Goal: Task Accomplishment & Management: Use online tool/utility

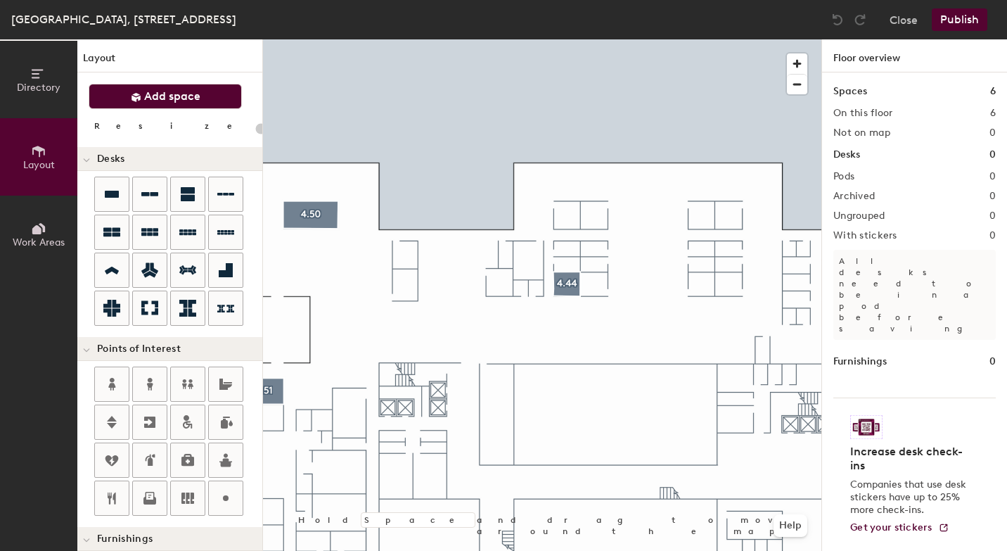
click at [191, 96] on span "Add space" at bounding box center [172, 96] width 56 height 14
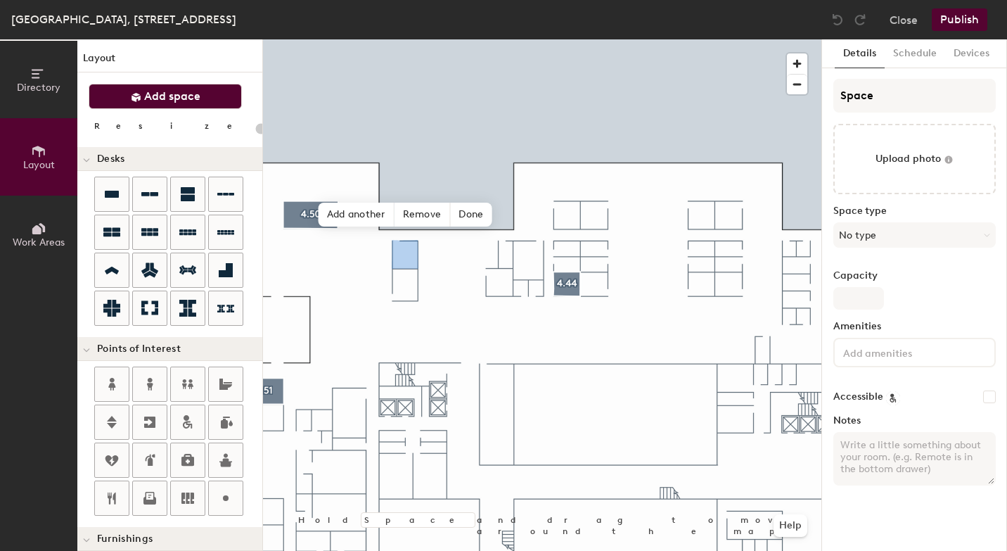
type input "20"
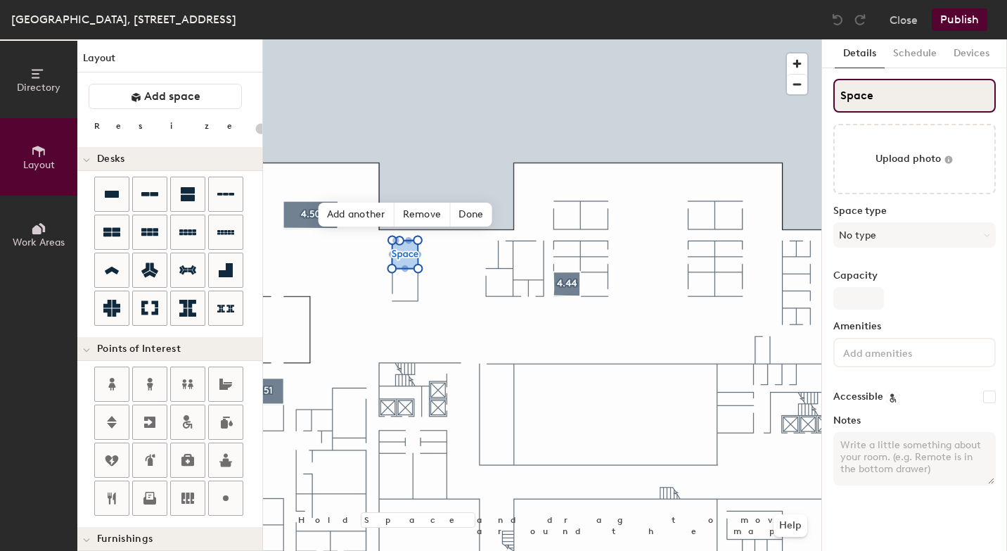
click at [891, 98] on input "Space" at bounding box center [915, 96] width 163 height 34
click at [794, 96] on div "Directory Layout Work Areas Layout Add space Resize Desks Points of Interest Fu…" at bounding box center [503, 294] width 1007 height 511
type input "Sp"
type input "20"
type input "S"
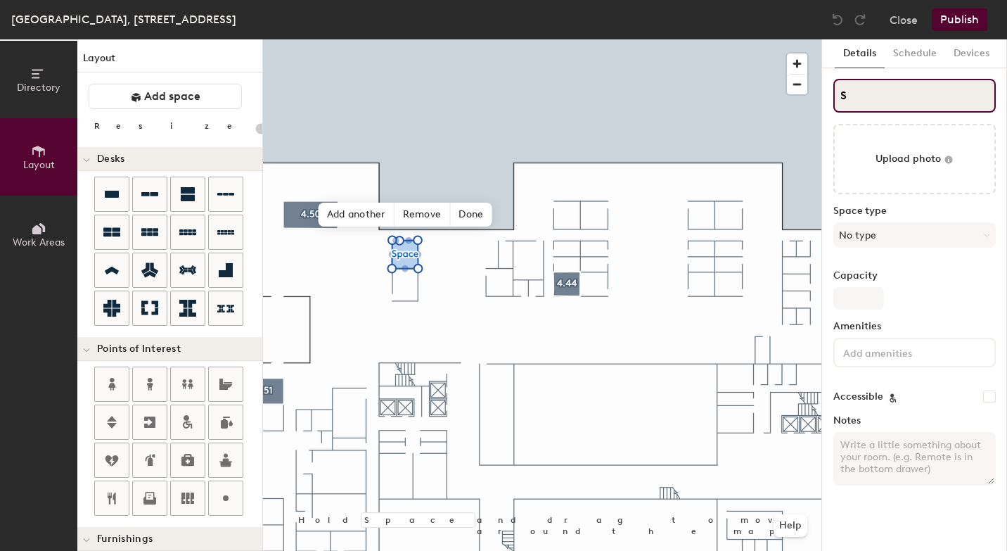
type input "20"
type input "S"
type input "20"
paste input "4.49"
type input "4.49S"
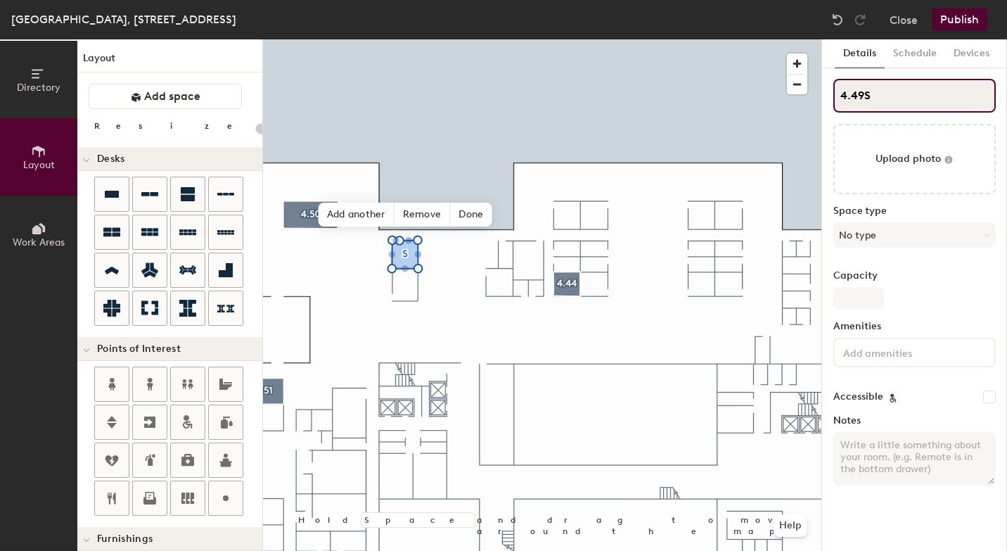
type input "20"
type input "4.49"
type input "20"
type input "4.49"
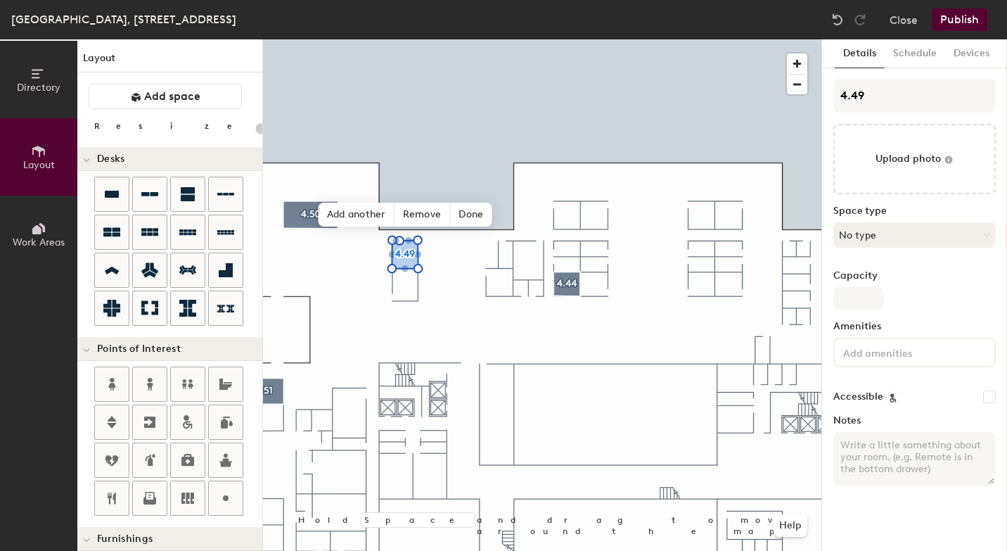
click at [879, 232] on button "No type" at bounding box center [915, 234] width 163 height 25
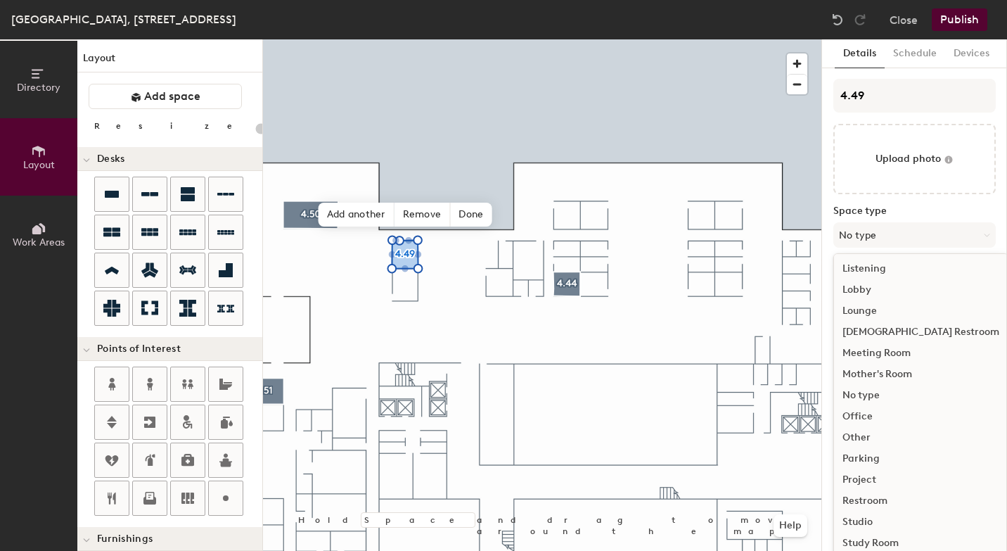
scroll to position [315, 0]
click at [911, 335] on div "Meeting Room" at bounding box center [921, 334] width 174 height 21
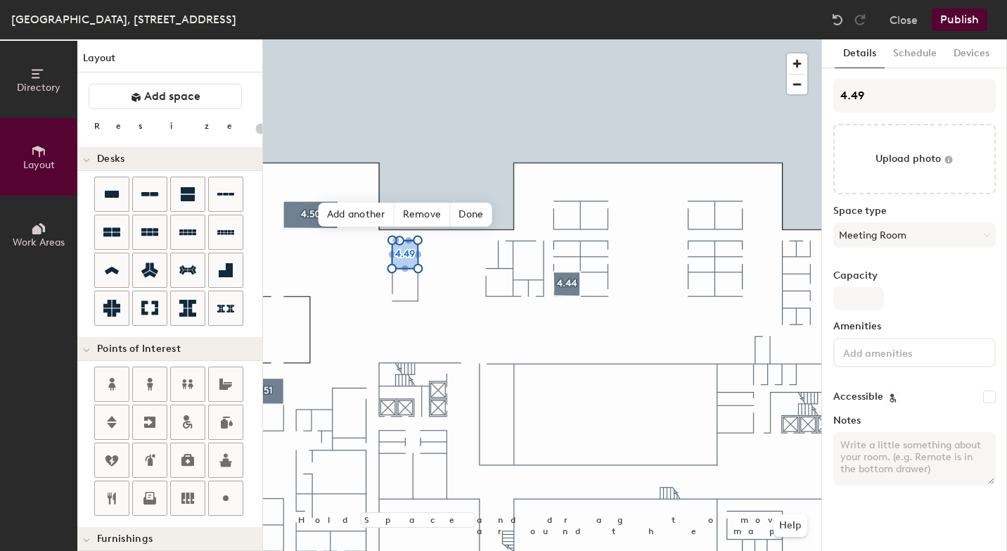
type input "20"
click at [860, 296] on input "Capacity" at bounding box center [859, 298] width 51 height 23
type input "6"
type input "20"
type input "6"
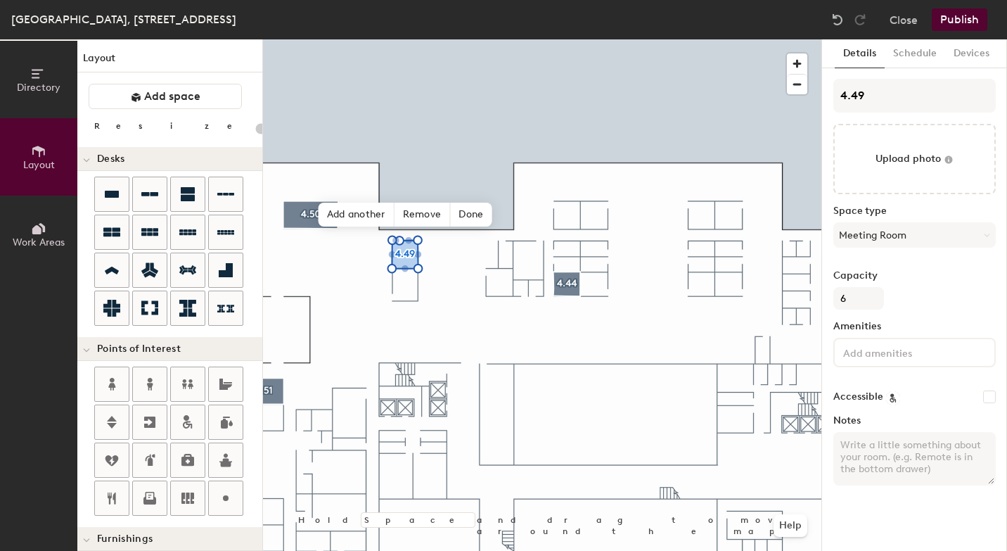
click at [853, 352] on input at bounding box center [904, 351] width 127 height 17
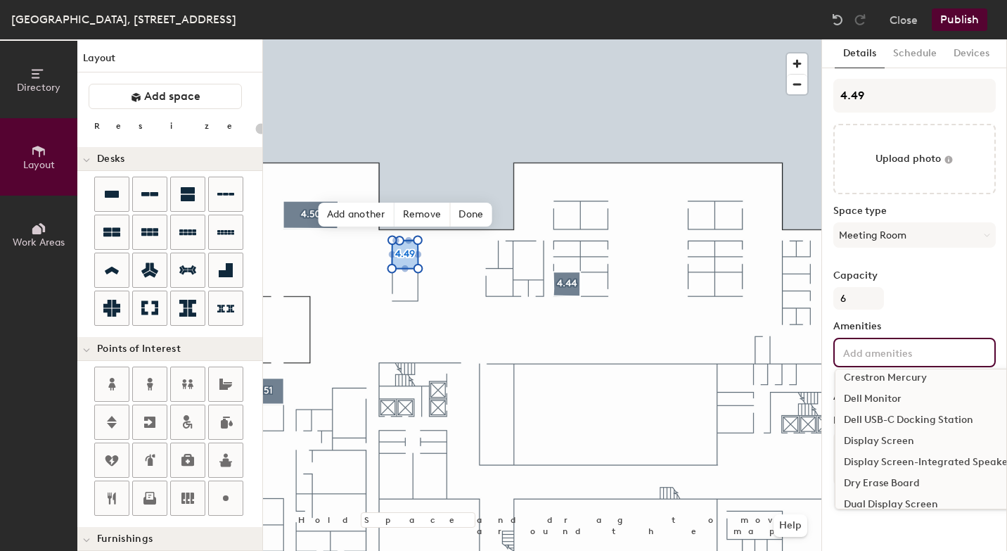
scroll to position [203, 0]
click at [899, 436] on div "Display Screen" at bounding box center [991, 436] width 311 height 21
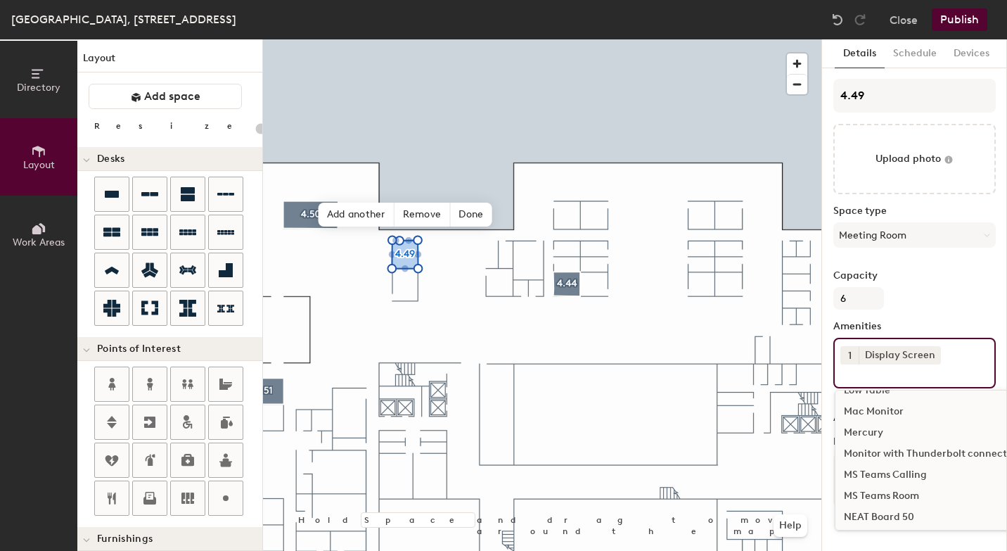
scroll to position [713, 0]
click at [880, 473] on div "MS Teams Room" at bounding box center [991, 474] width 311 height 21
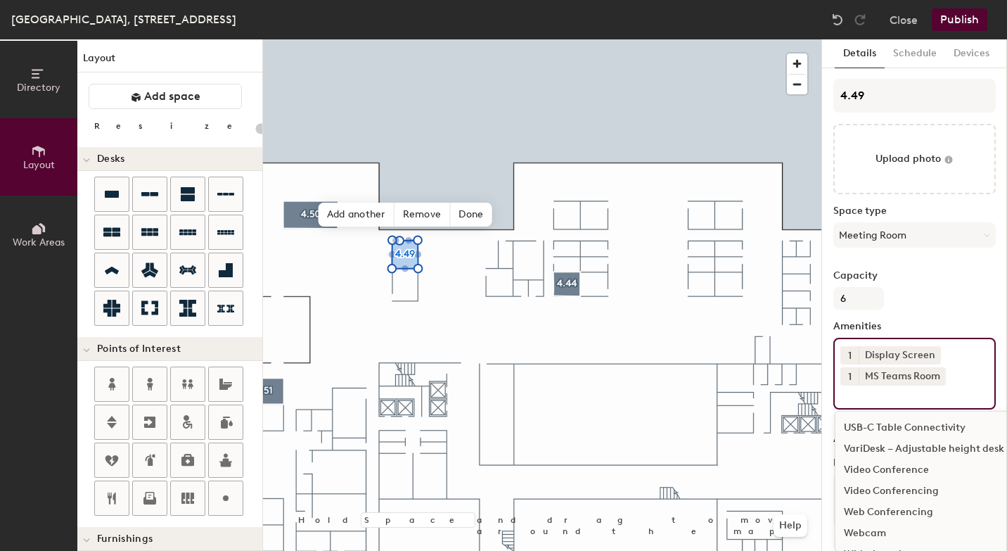
scroll to position [1228, 0]
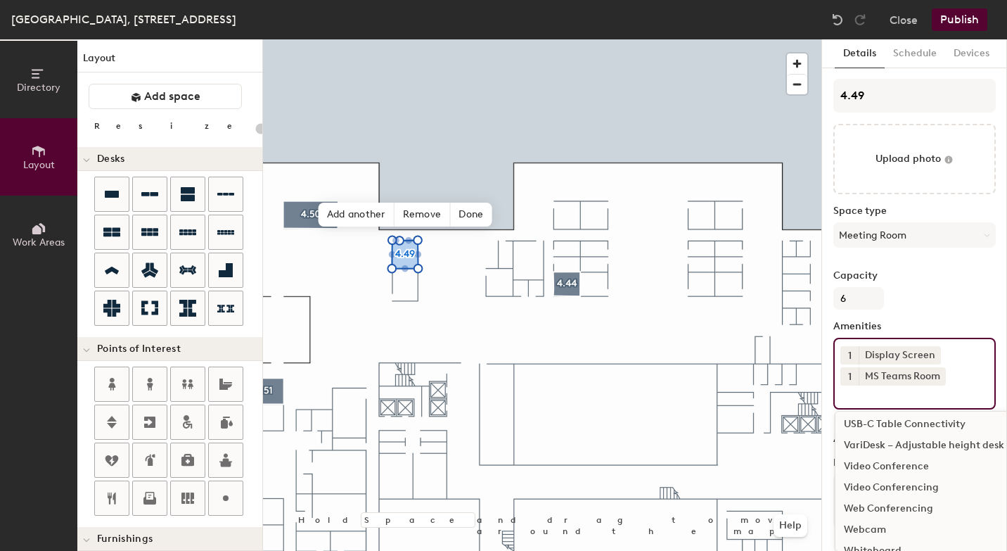
click at [888, 490] on div "Video Conferencing" at bounding box center [991, 487] width 311 height 21
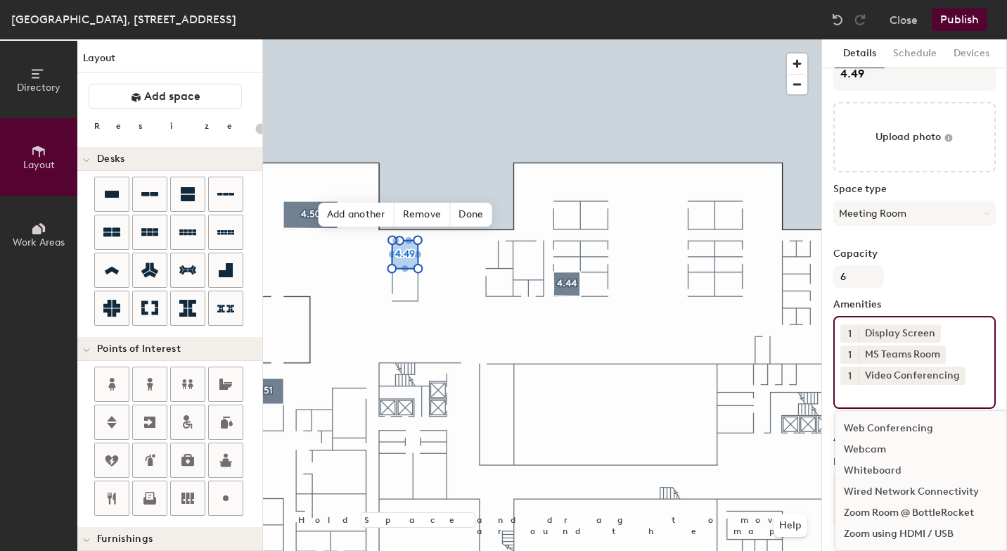
scroll to position [20, 0]
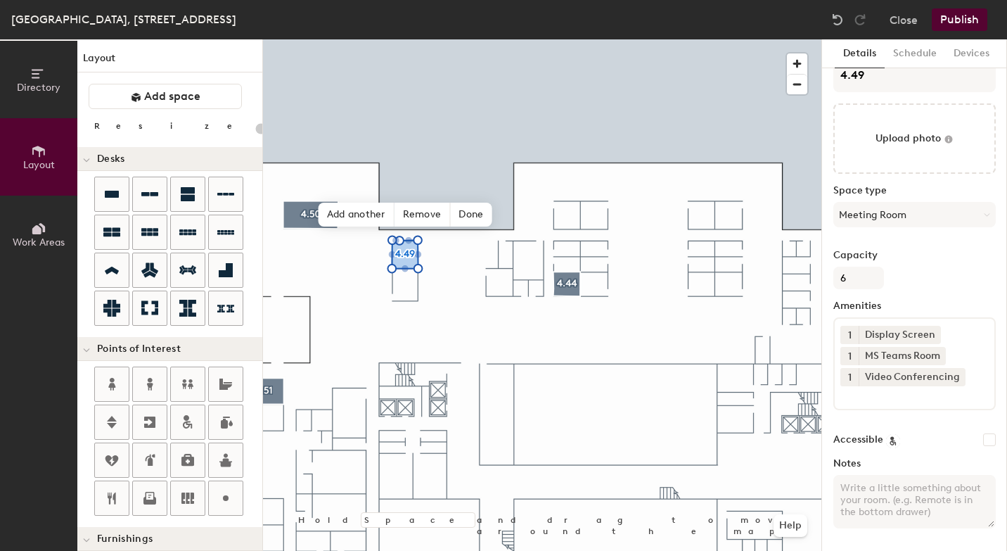
click at [969, 15] on button "Publish" at bounding box center [960, 19] width 56 height 23
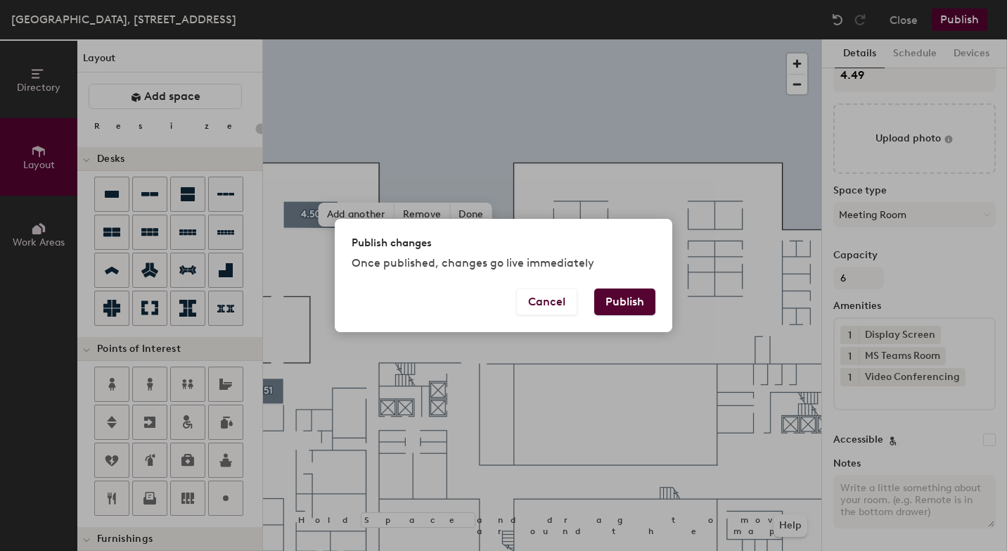
click at [635, 305] on button "Publish" at bounding box center [624, 301] width 61 height 27
type input "20"
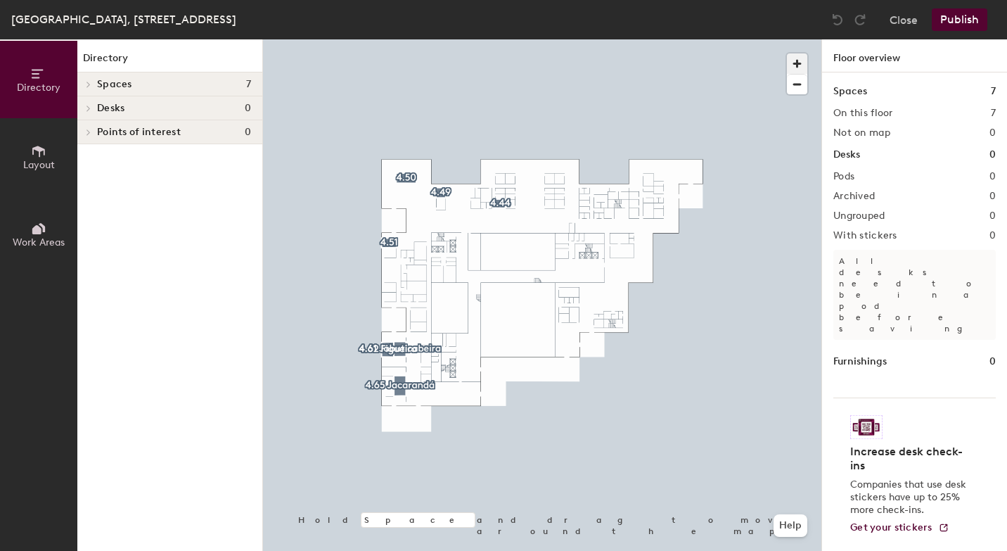
click at [796, 60] on span "button" at bounding box center [797, 63] width 20 height 20
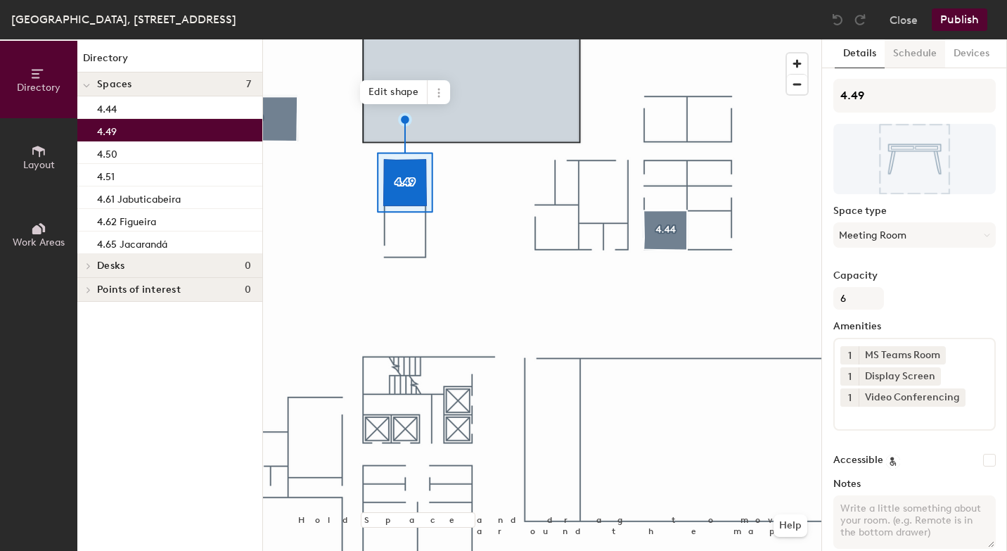
click at [924, 49] on button "Schedule" at bounding box center [915, 53] width 61 height 29
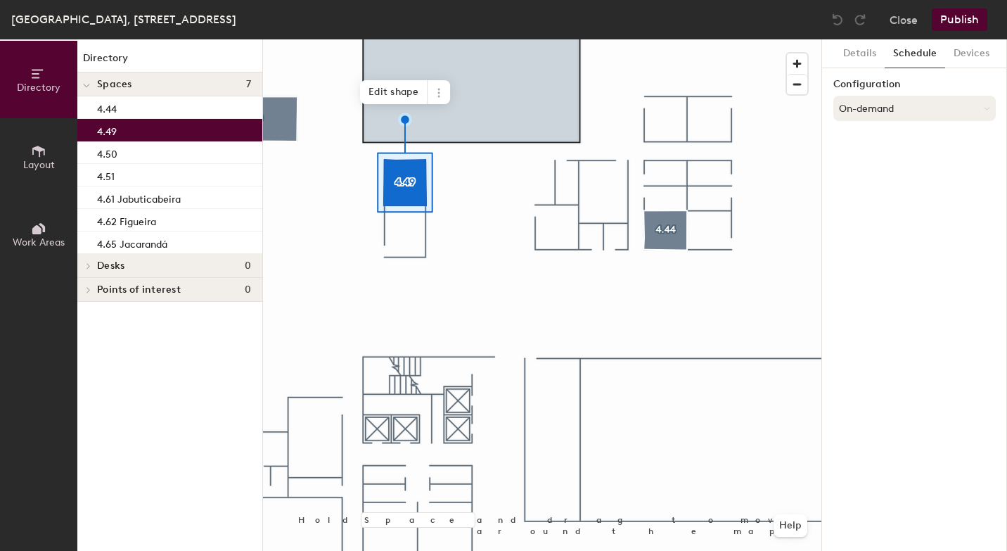
click at [896, 110] on button "On-demand" at bounding box center [915, 108] width 163 height 25
click at [883, 170] on div "Scheduled" at bounding box center [914, 164] width 161 height 21
click at [894, 141] on button "Select account" at bounding box center [915, 139] width 163 height 25
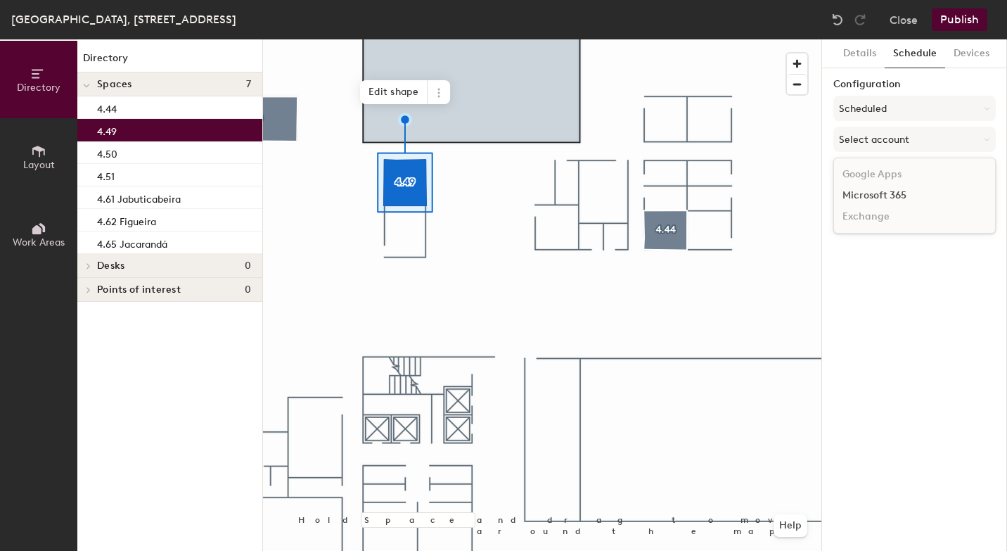
click at [879, 193] on div "Microsoft 365" at bounding box center [914, 195] width 161 height 21
click at [872, 199] on input at bounding box center [915, 194] width 163 height 25
paste input "BR-SP-VIL-04N49@wppsystems.com"
type input "BR-SP-VIL-04N49@wppsystems.com"
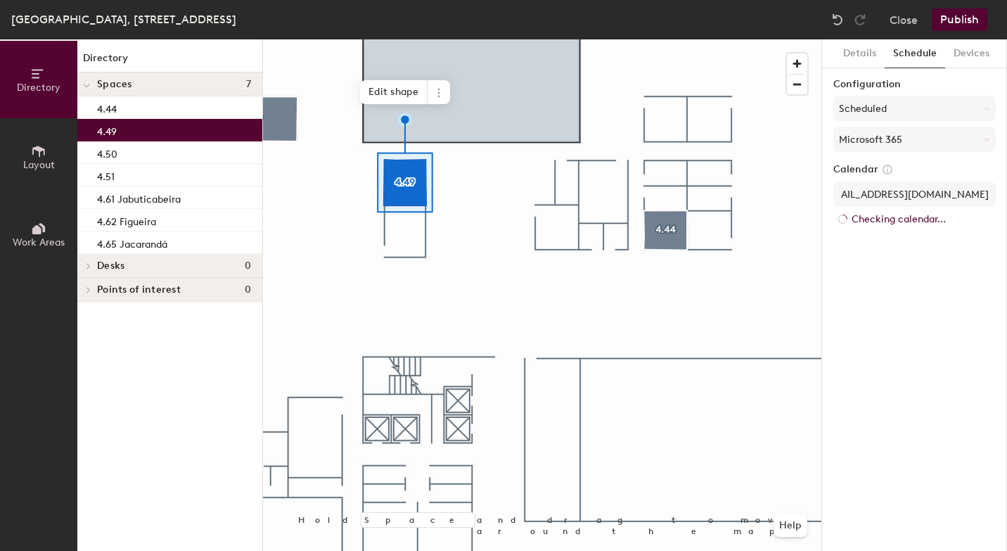
click at [905, 239] on div "Details Schedule Devices Configuration Scheduled Microsoft 365 Calendar BR-SP-V…" at bounding box center [914, 294] width 185 height 511
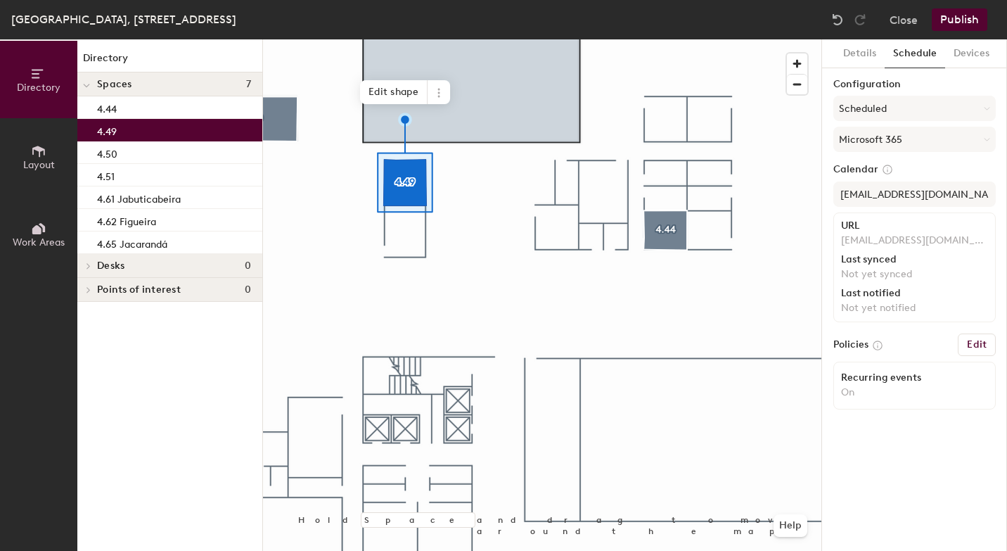
click at [971, 15] on button "Publish" at bounding box center [960, 19] width 56 height 23
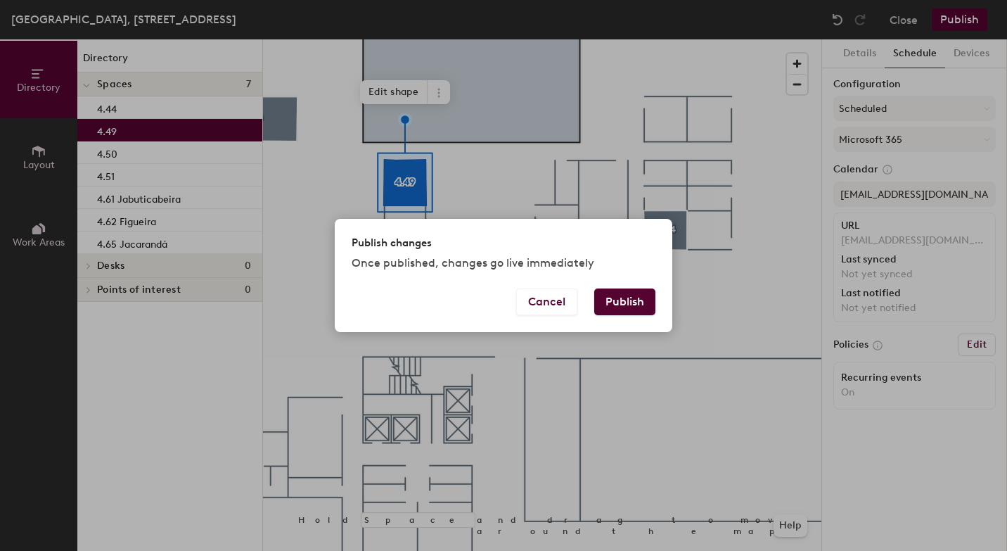
click at [628, 295] on button "Publish" at bounding box center [624, 301] width 61 height 27
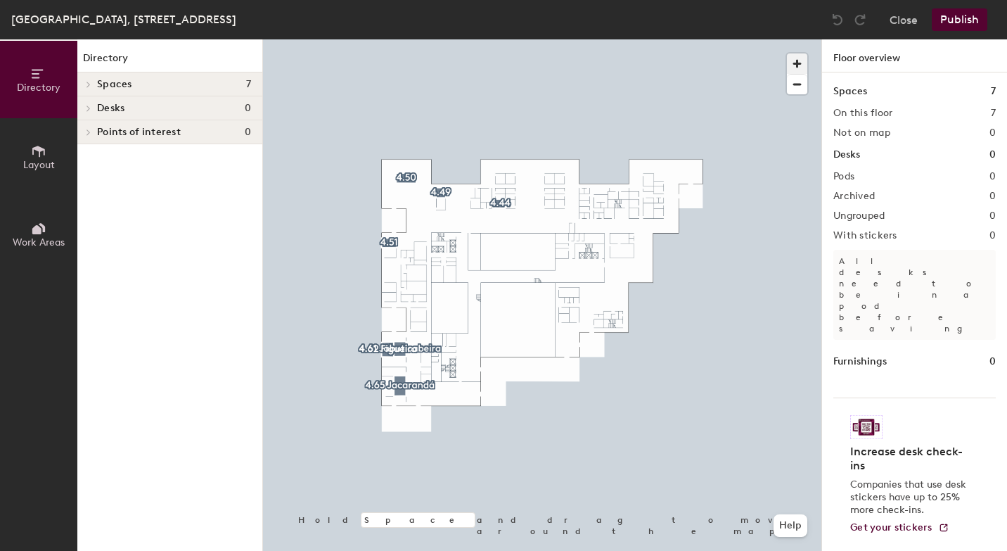
click at [796, 63] on span "button" at bounding box center [797, 63] width 20 height 20
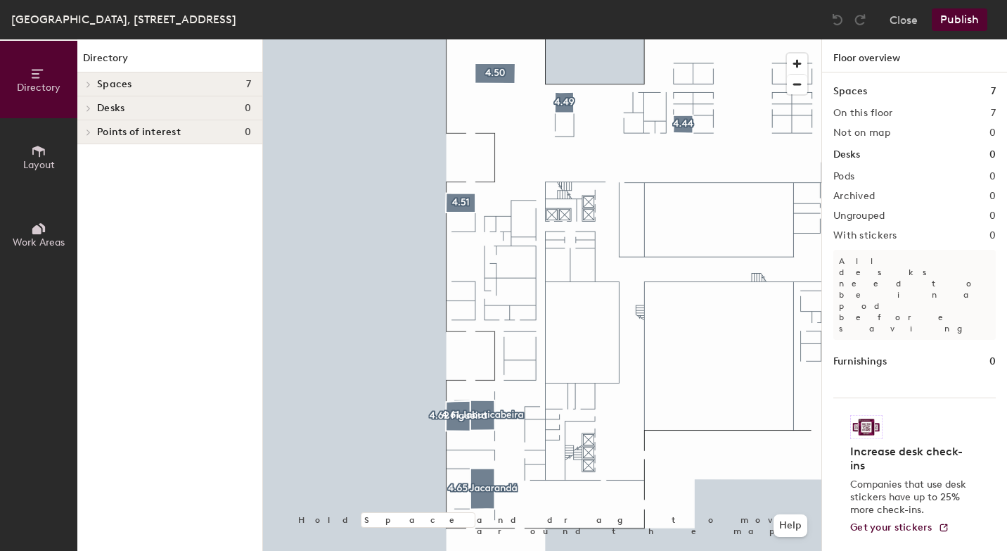
click at [47, 160] on span "Layout" at bounding box center [39, 165] width 32 height 12
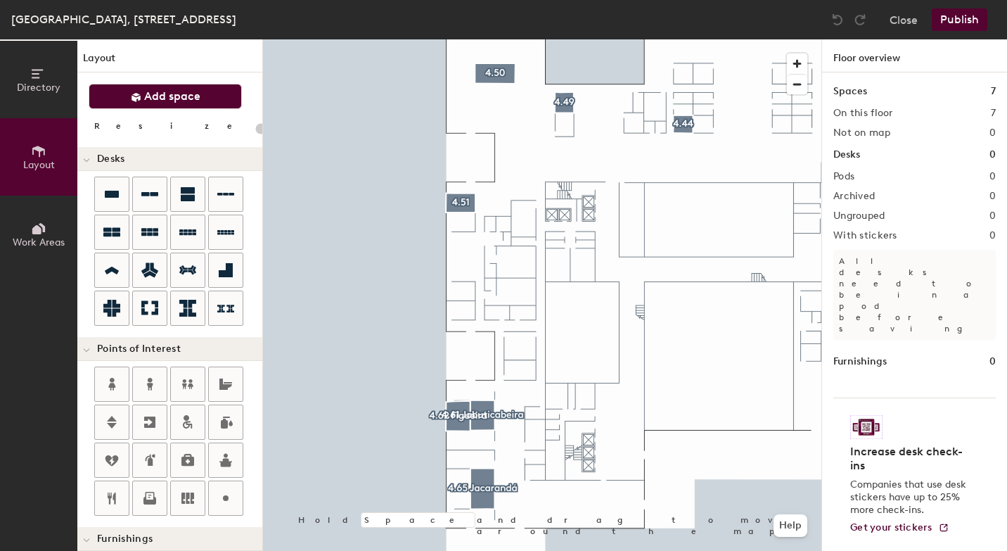
click at [164, 97] on span "Add space" at bounding box center [172, 96] width 56 height 14
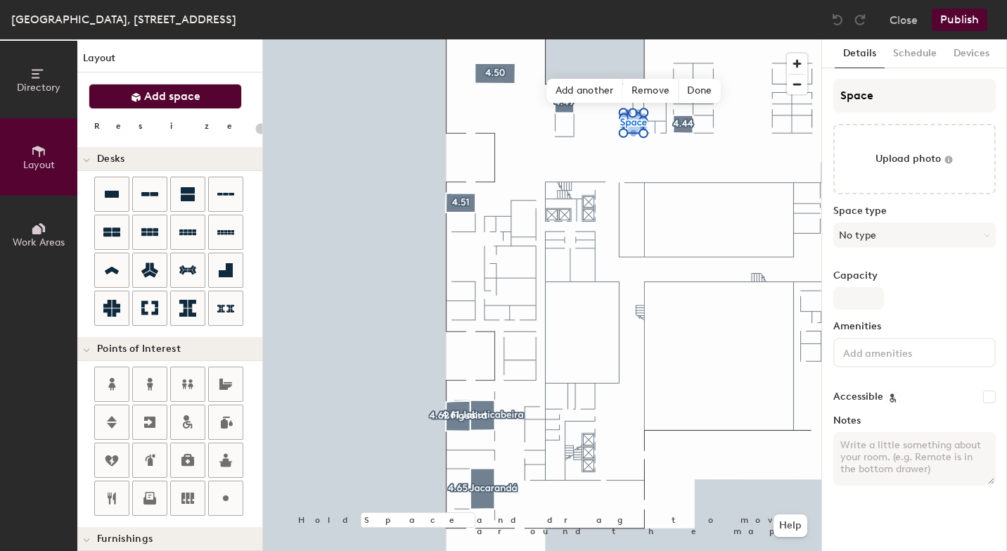
type input "20"
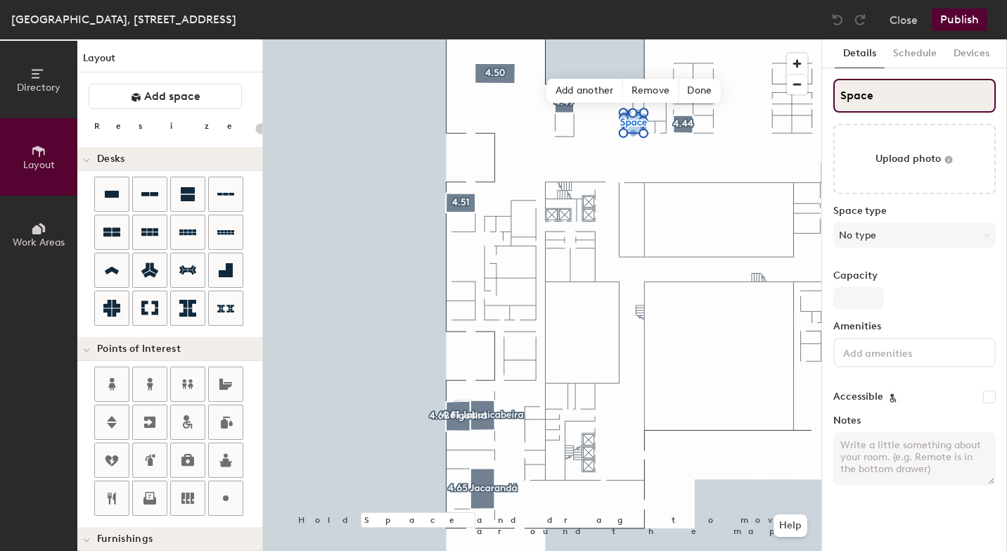
click at [888, 101] on input "Space" at bounding box center [915, 96] width 163 height 34
type input "S"
type input "20"
type input "S"
type input "20"
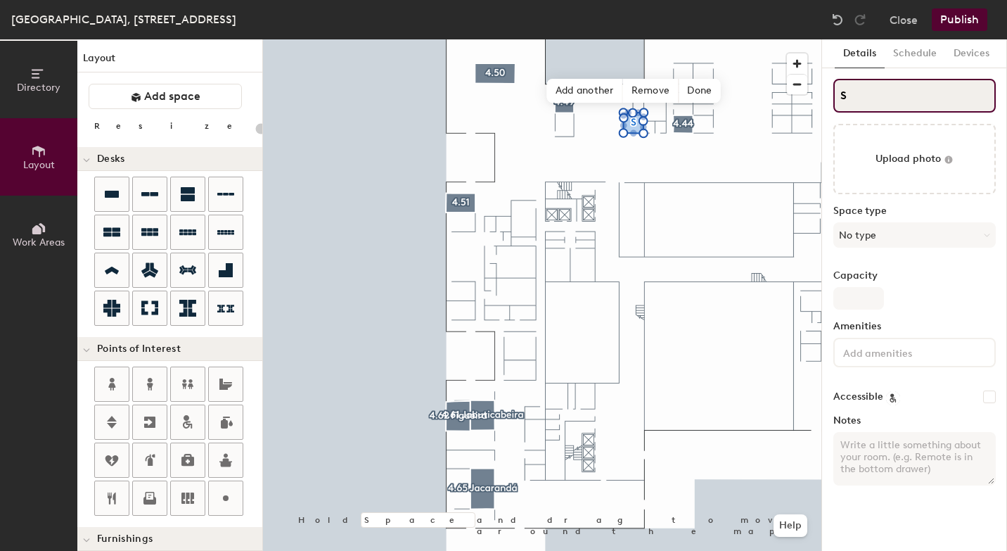
paste input "4.47"
type input "4.47S"
type input "20"
type input "4.47"
type input "20"
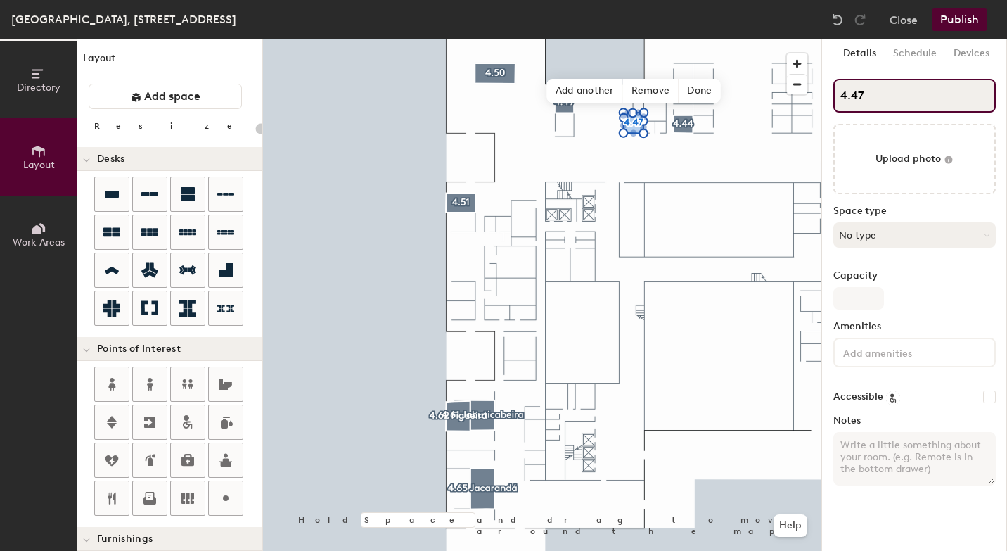
type input "4.47"
click at [909, 238] on button "No type" at bounding box center [915, 234] width 163 height 25
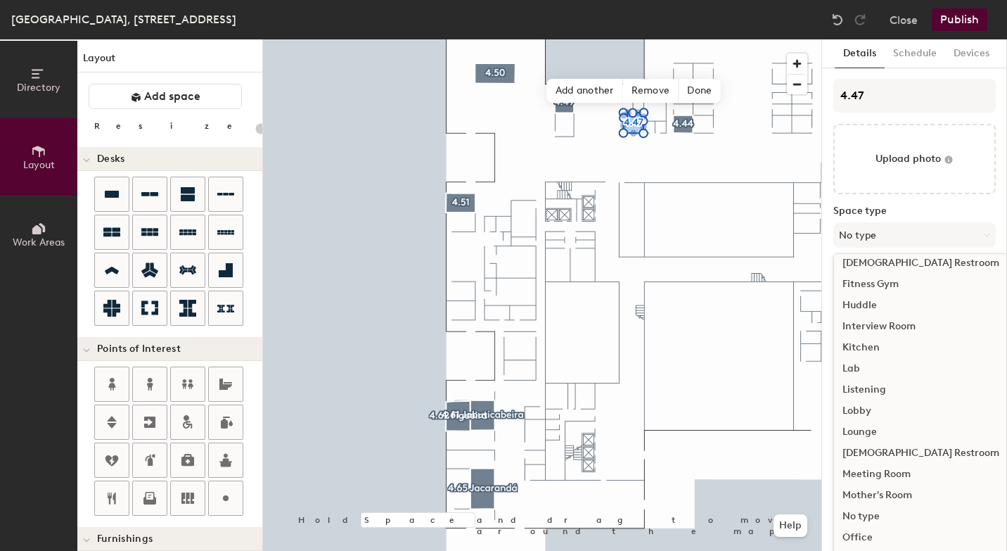
scroll to position [174, 0]
click at [893, 469] on div "Meeting Room" at bounding box center [921, 475] width 174 height 21
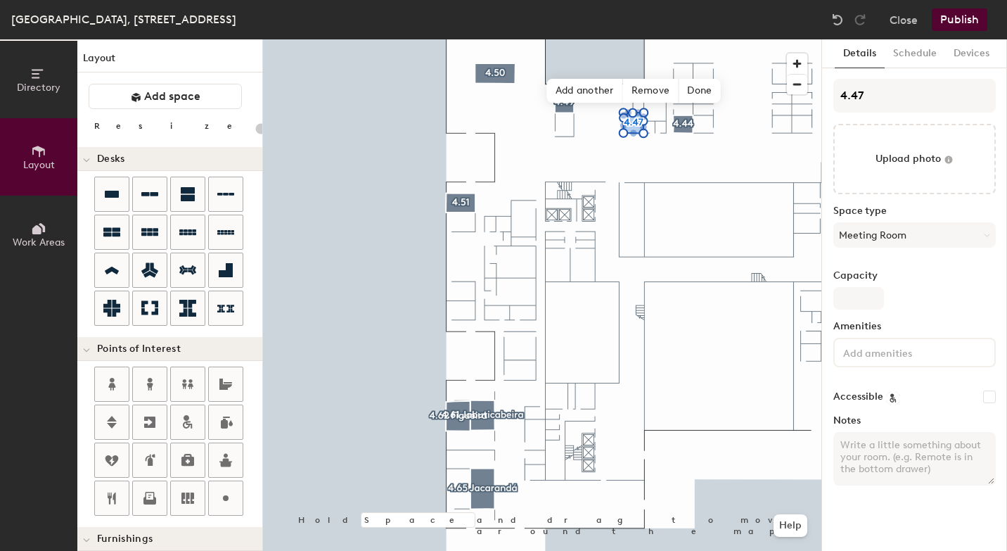
type input "20"
click at [858, 298] on input "Capacity" at bounding box center [859, 298] width 51 height 23
type input "6"
type input "20"
type input "6"
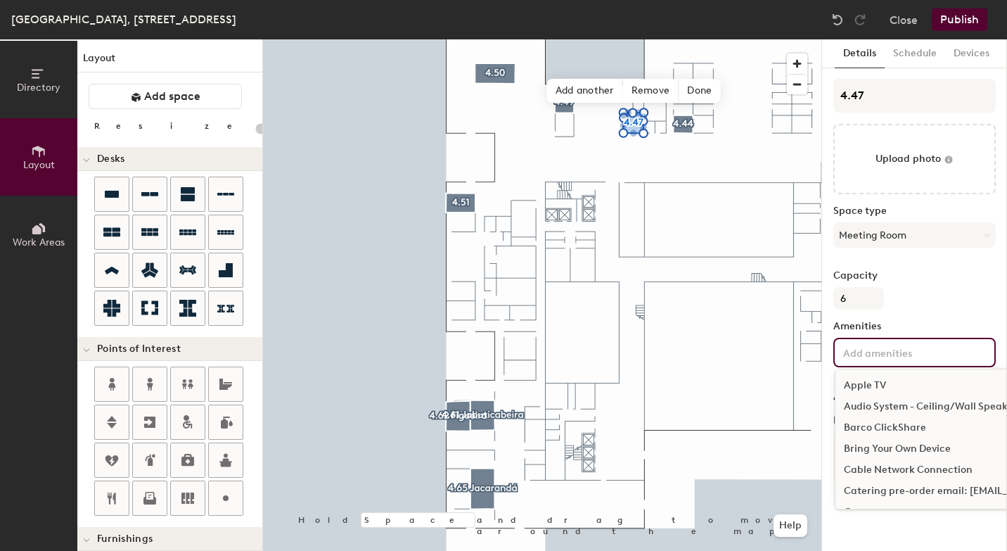
click at [858, 359] on input at bounding box center [904, 351] width 127 height 17
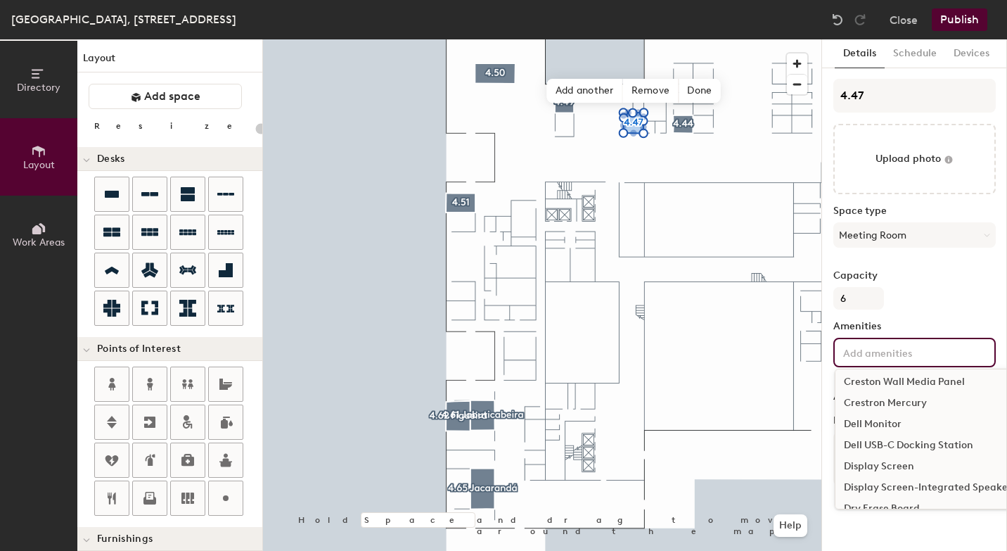
click at [859, 466] on div "Display Screen" at bounding box center [991, 466] width 311 height 21
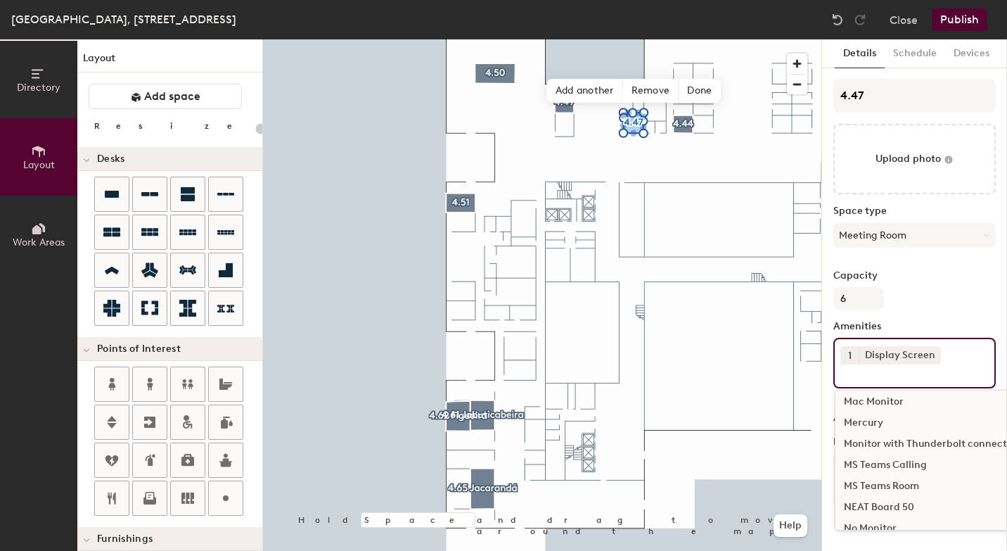
scroll to position [705, 0]
click at [865, 483] on div "MS Teams Room" at bounding box center [991, 482] width 311 height 21
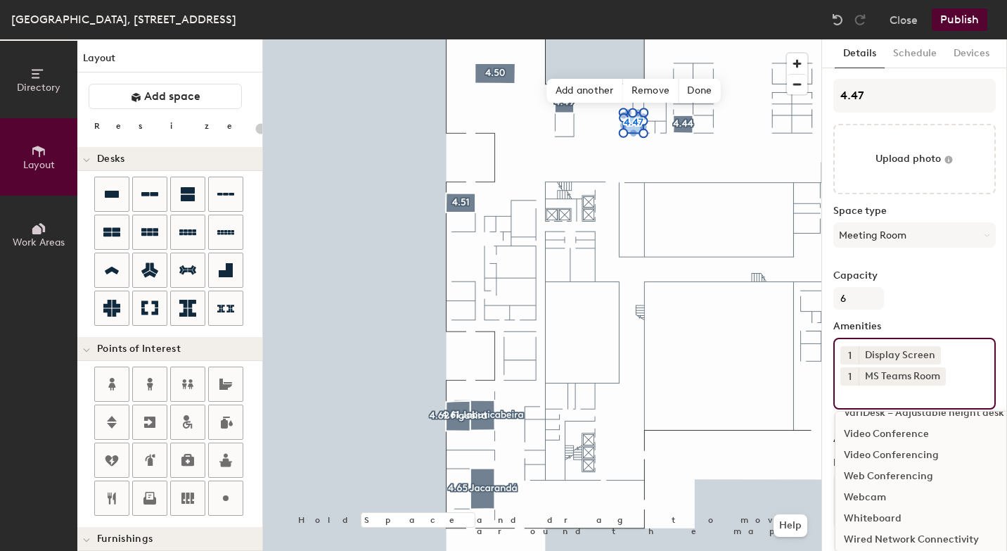
scroll to position [1247, 0]
click at [896, 470] on div "Video Conferencing" at bounding box center [991, 468] width 311 height 21
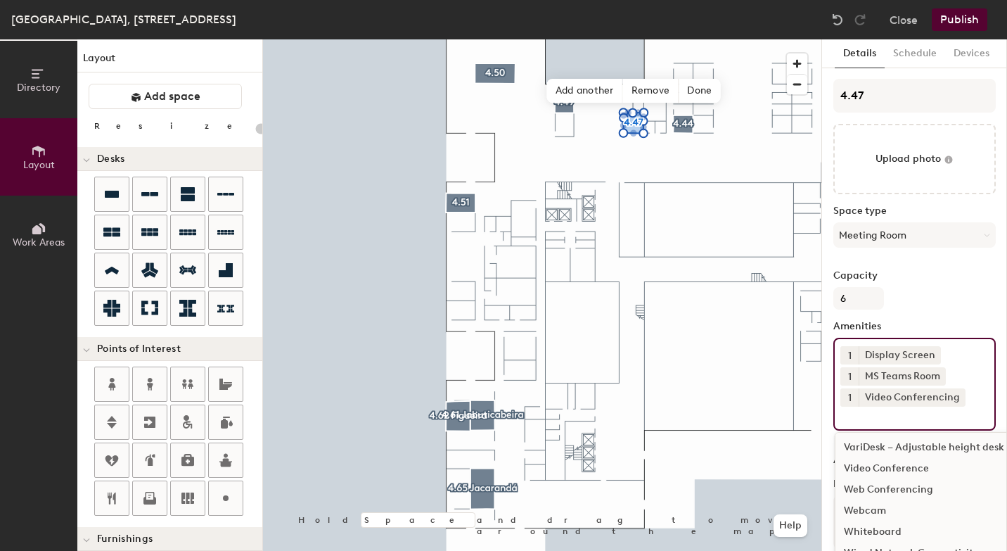
click at [962, 21] on button "Publish" at bounding box center [960, 19] width 56 height 23
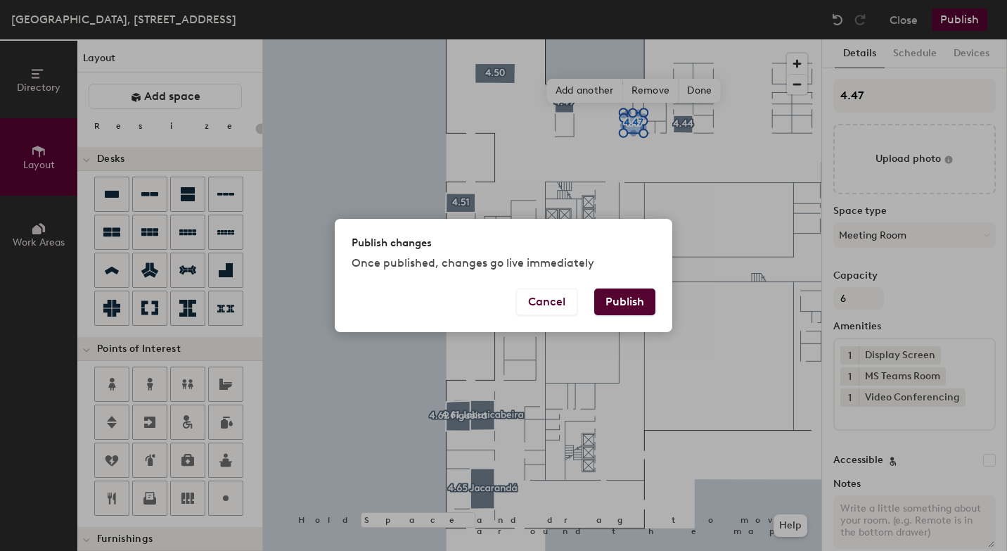
click at [632, 302] on button "Publish" at bounding box center [624, 301] width 61 height 27
type input "20"
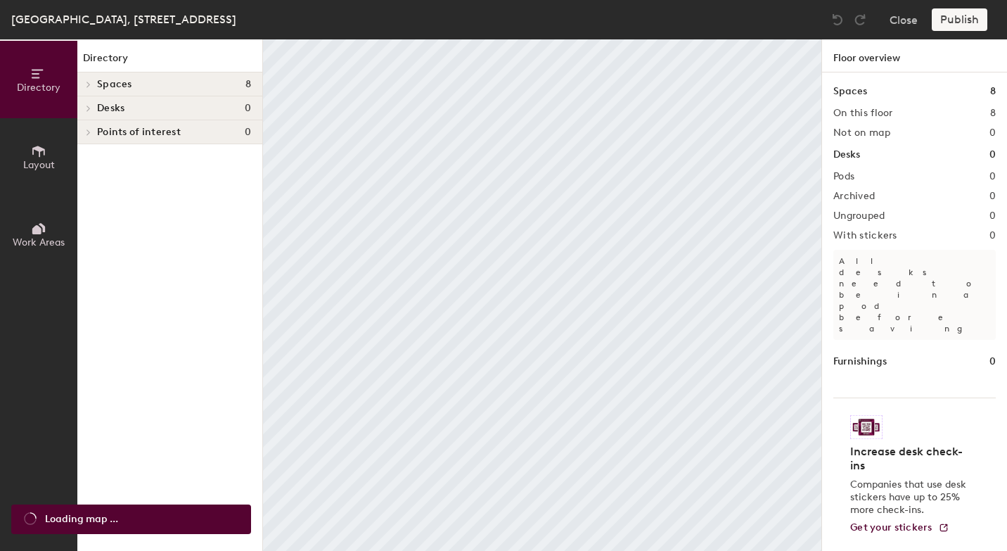
click at [29, 159] on span "Layout" at bounding box center [39, 165] width 32 height 12
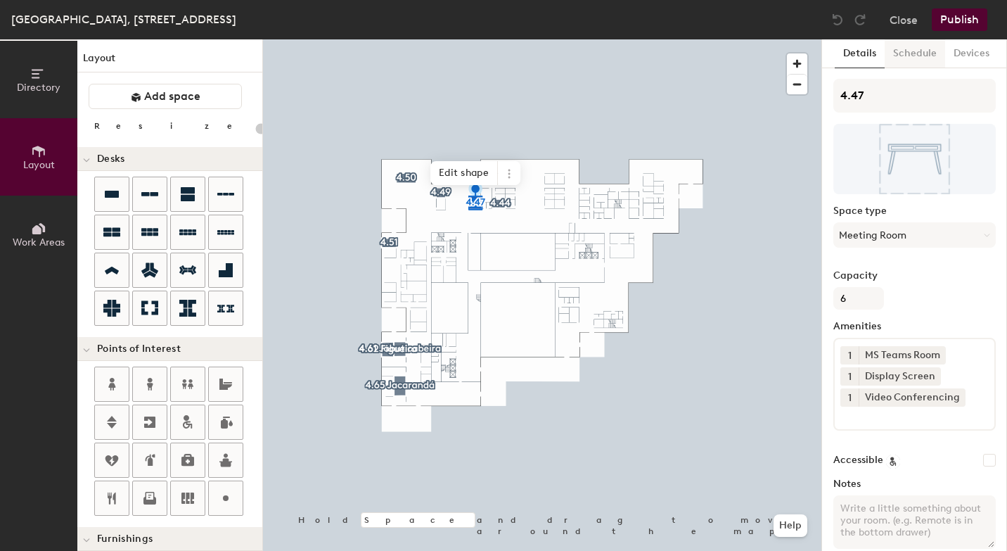
click at [913, 61] on button "Schedule" at bounding box center [915, 53] width 61 height 29
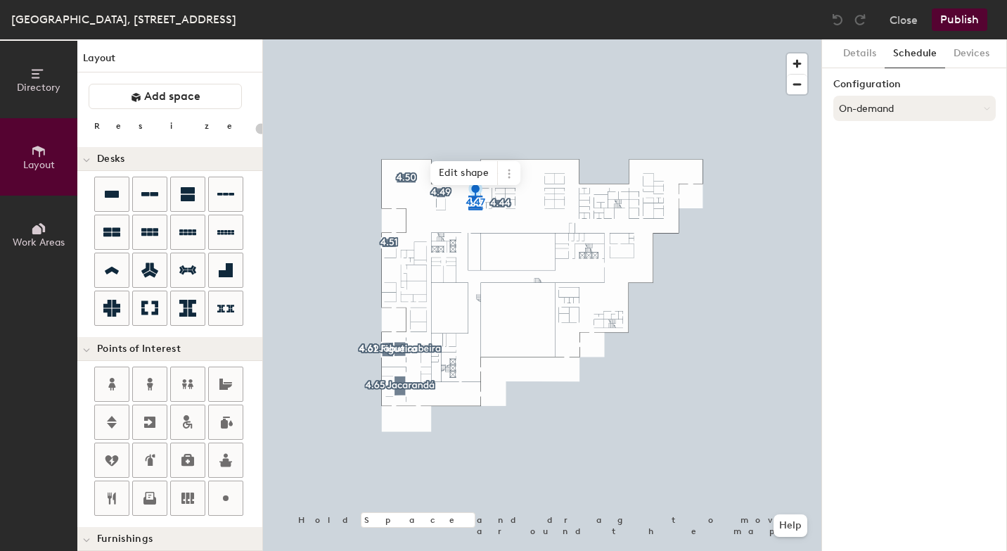
click at [874, 113] on button "On-demand" at bounding box center [915, 108] width 163 height 25
click at [881, 165] on div "Scheduled" at bounding box center [914, 164] width 161 height 21
click at [889, 144] on button "Select account" at bounding box center [915, 139] width 163 height 25
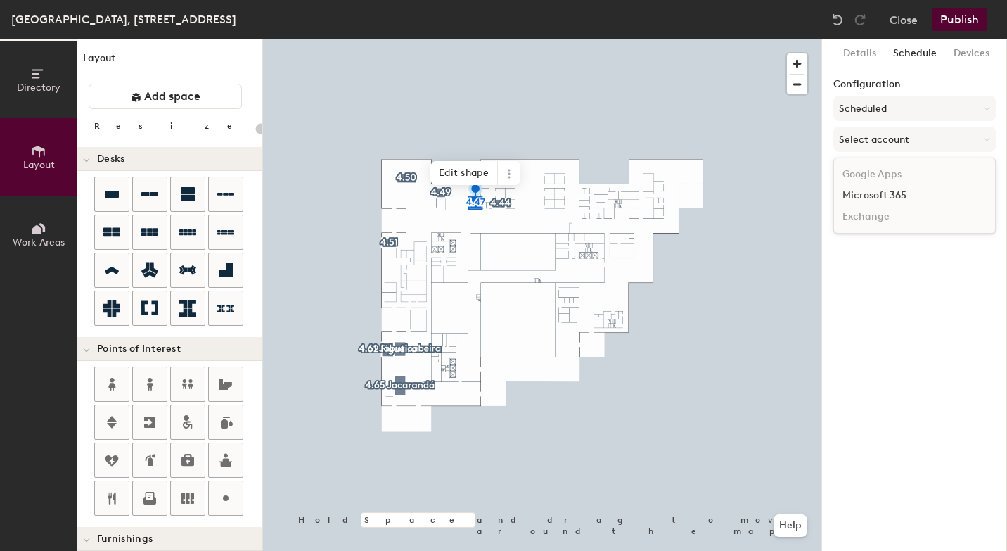
click at [879, 197] on div "Microsoft 365" at bounding box center [914, 195] width 161 height 21
type input "20"
click at [871, 197] on input at bounding box center [915, 194] width 163 height 25
paste input "4.47"
type input "4"
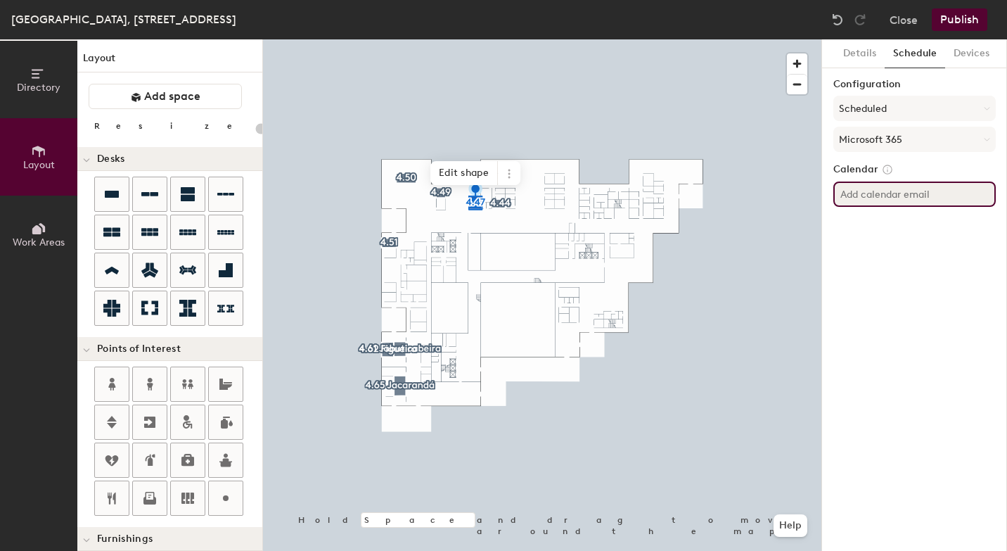
paste input "BR-SP-VIL-04N47@wppsystems.com"
type input "BR-SP-VIL-04N47@wppsystems.com"
click at [872, 250] on div "Details Schedule Devices Configuration Scheduled Microsoft 365 Calendar BR-SP-V…" at bounding box center [914, 294] width 185 height 511
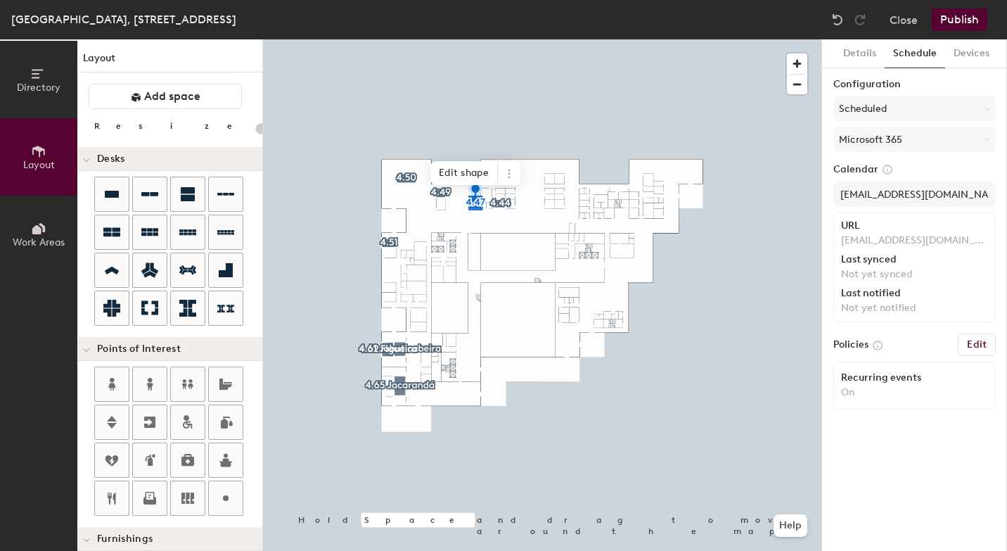
click at [968, 27] on button "Publish" at bounding box center [960, 19] width 56 height 23
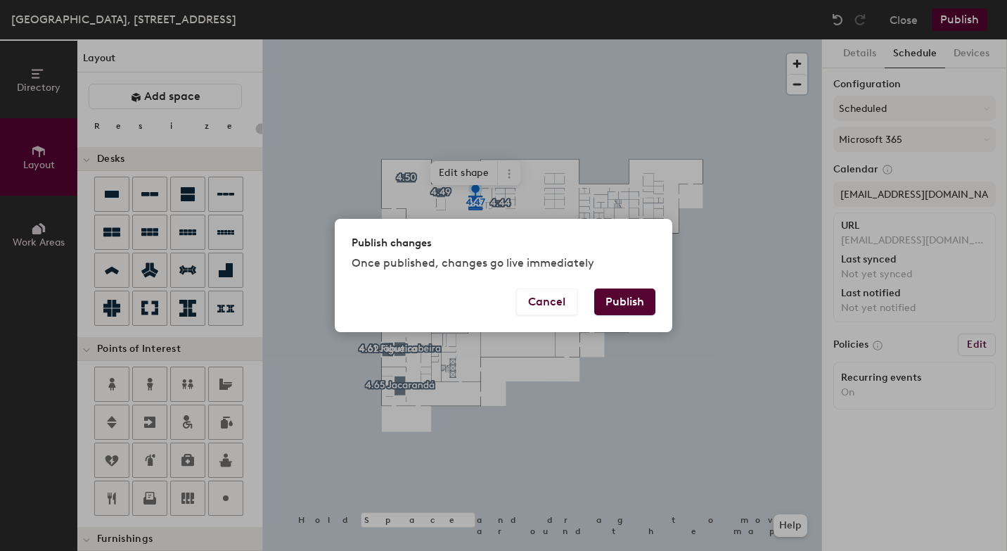
click at [627, 306] on button "Publish" at bounding box center [624, 301] width 61 height 27
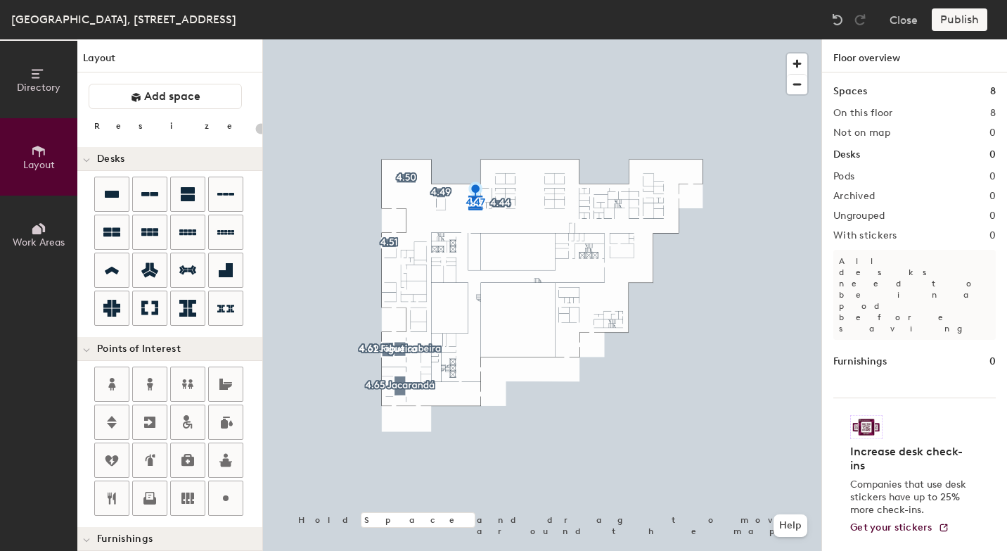
type input "20"
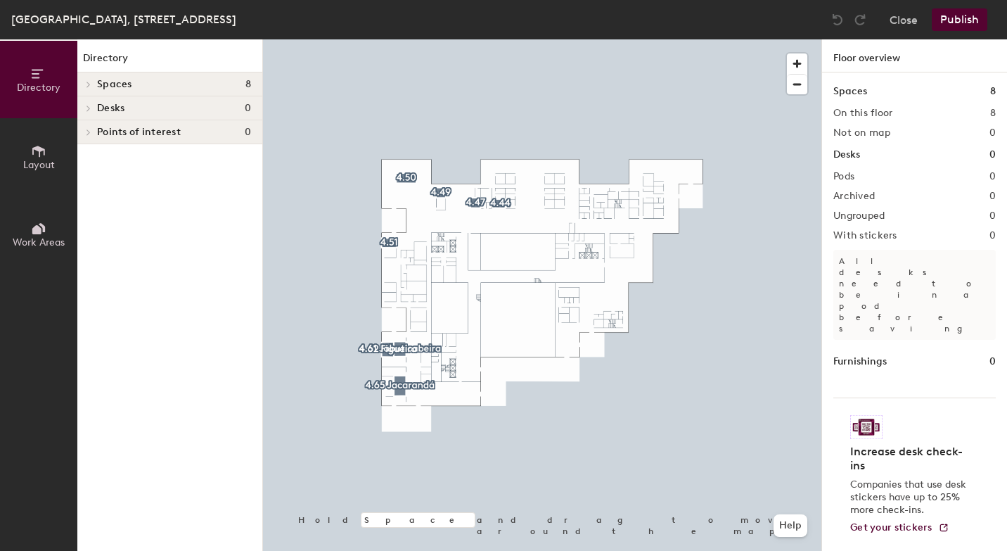
click at [46, 159] on span "Layout" at bounding box center [39, 165] width 32 height 12
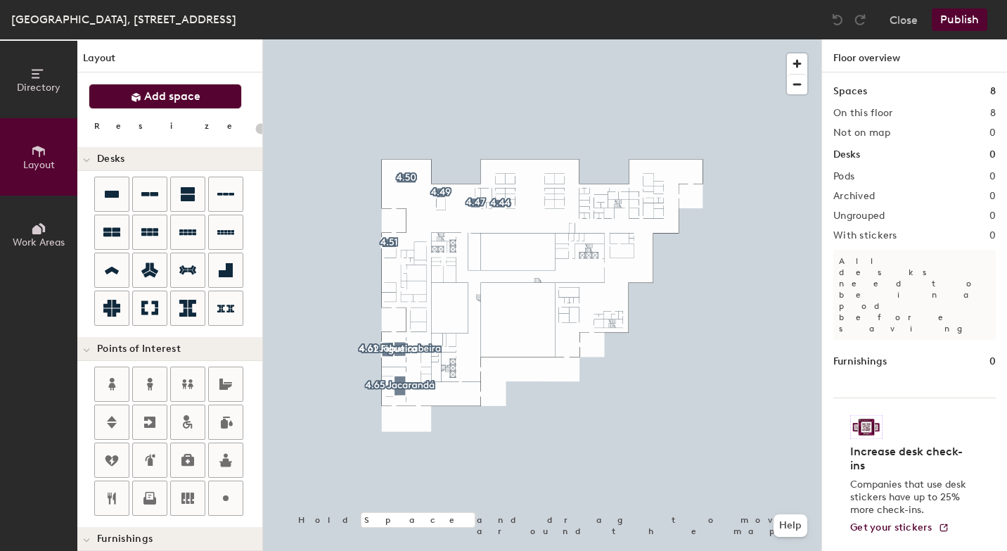
click at [174, 96] on span "Add space" at bounding box center [172, 96] width 56 height 14
click at [798, 61] on span "button" at bounding box center [797, 63] width 20 height 20
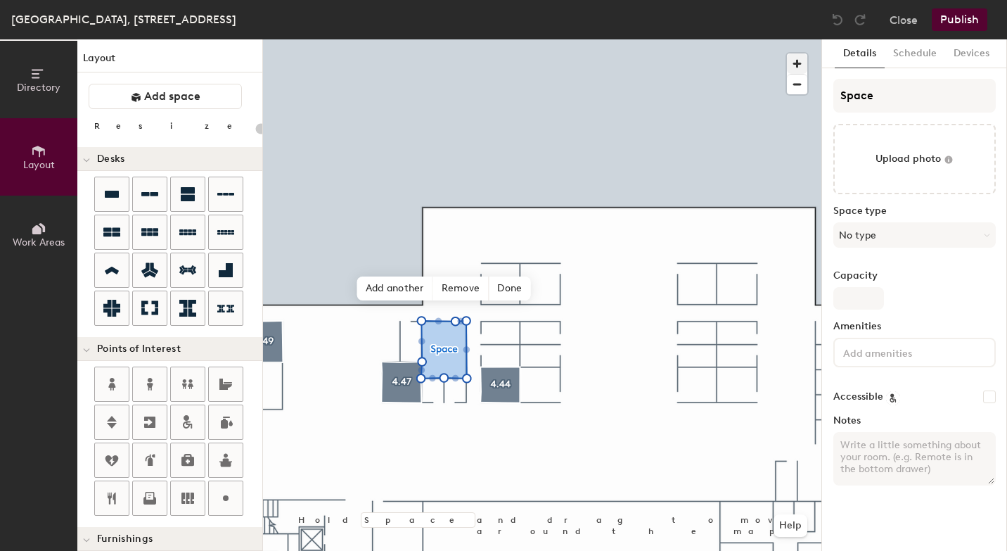
type input "20"
click at [592, 134] on div "Directory Layout Work Areas Layout Add space Resize Desks Points of Interest Fu…" at bounding box center [503, 294] width 1007 height 511
type input "Spac"
type input "20"
type input "S"
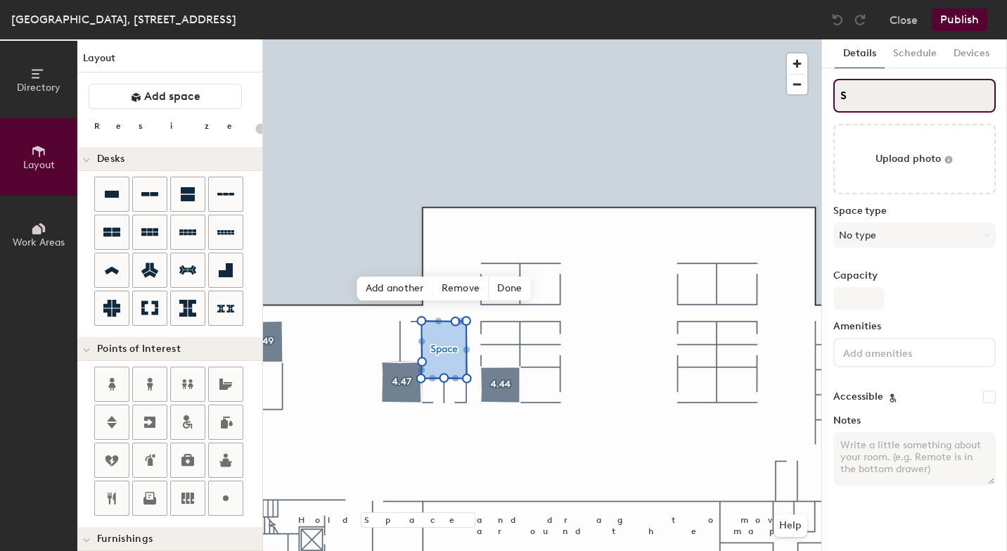
type input "20"
type input "S"
type input "20"
type input "S"
type input "20"
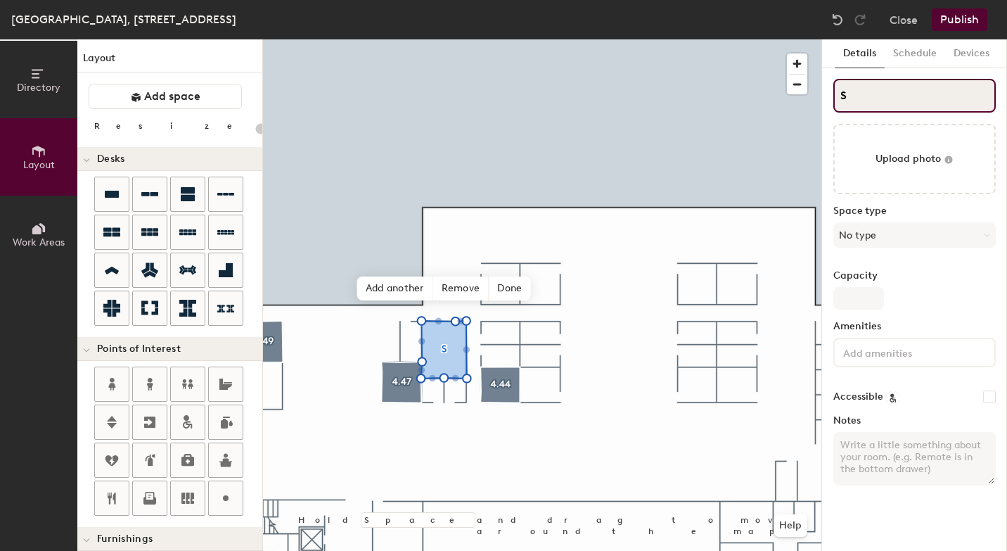
paste input "BR-SP-VIL-04N47@wppsystems.com"
type input "BR-SP-VIL-04N47@wppsystems.comS"
type input "20"
type input "S"
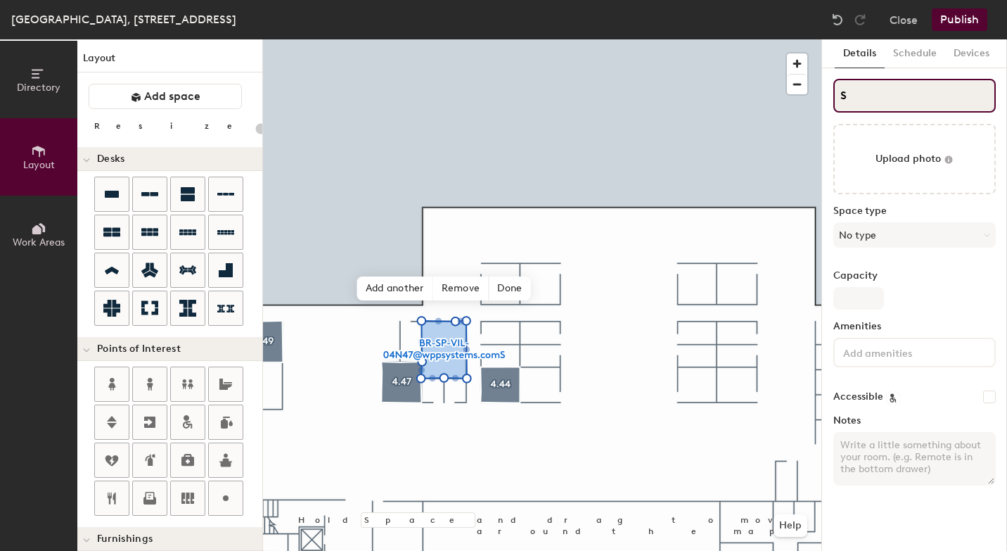
scroll to position [0, 0]
type input "20"
type input "4S"
type input "20"
type input "4.S"
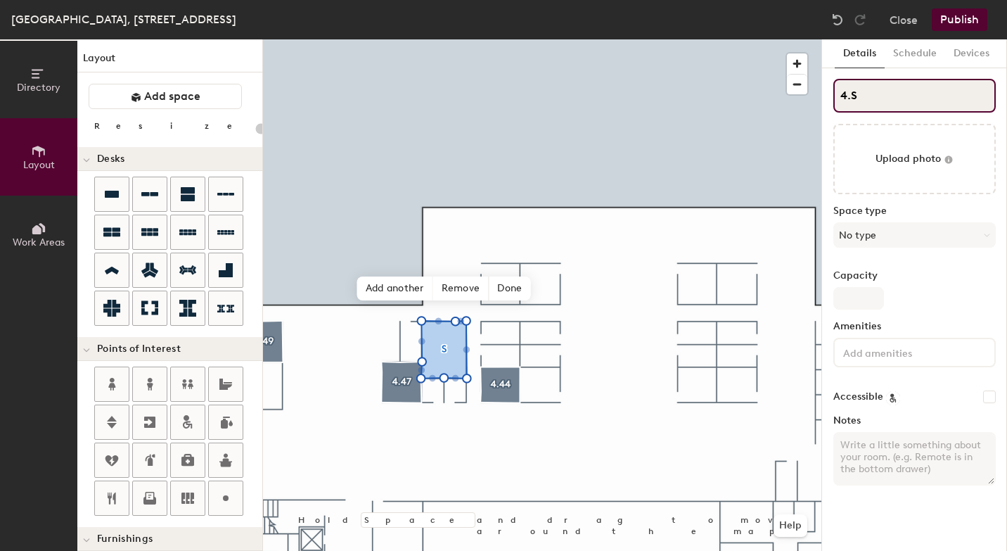
type input "20"
type input "4.4S"
type input "20"
type input "4.46S"
type input "20"
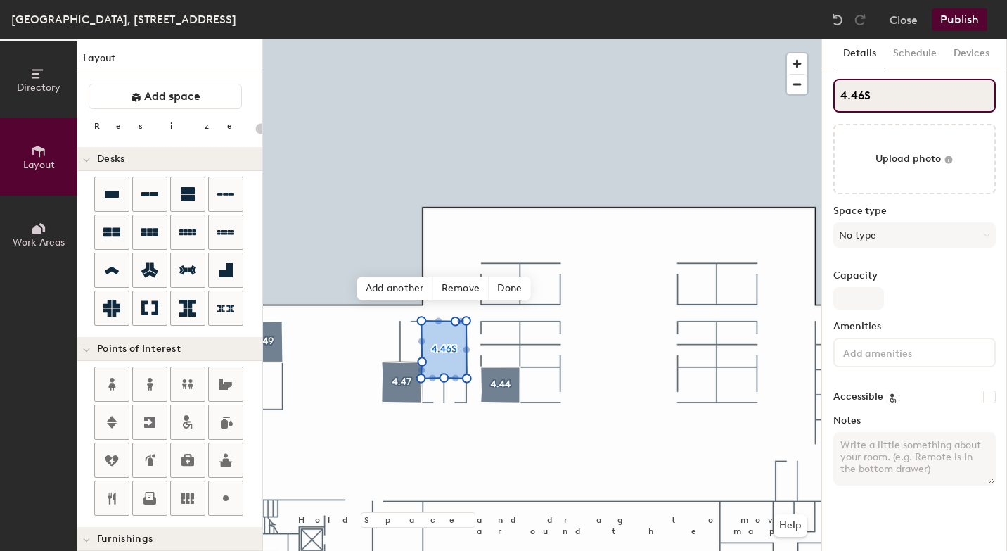
type input "4.46"
type input "20"
type input "4.46"
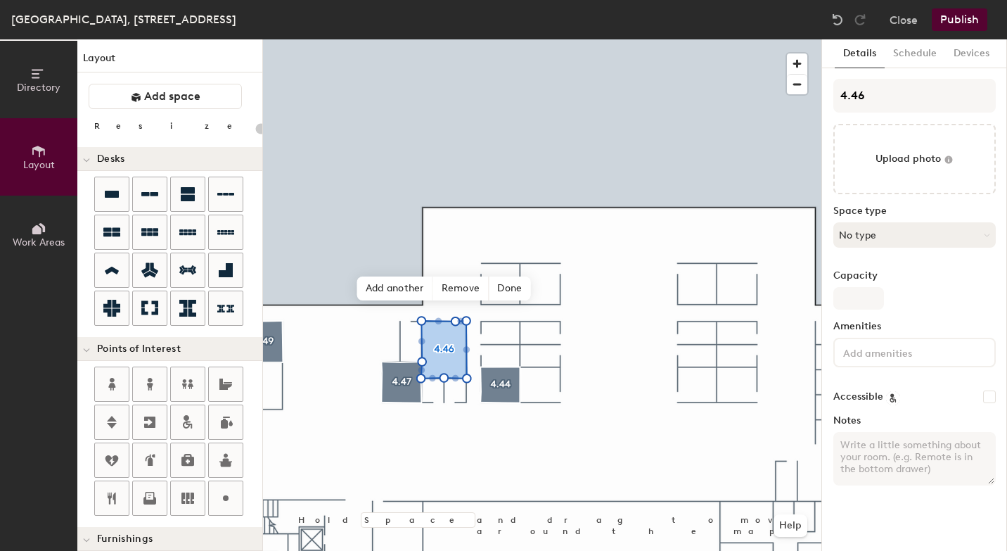
click at [851, 238] on button "No type" at bounding box center [915, 234] width 163 height 25
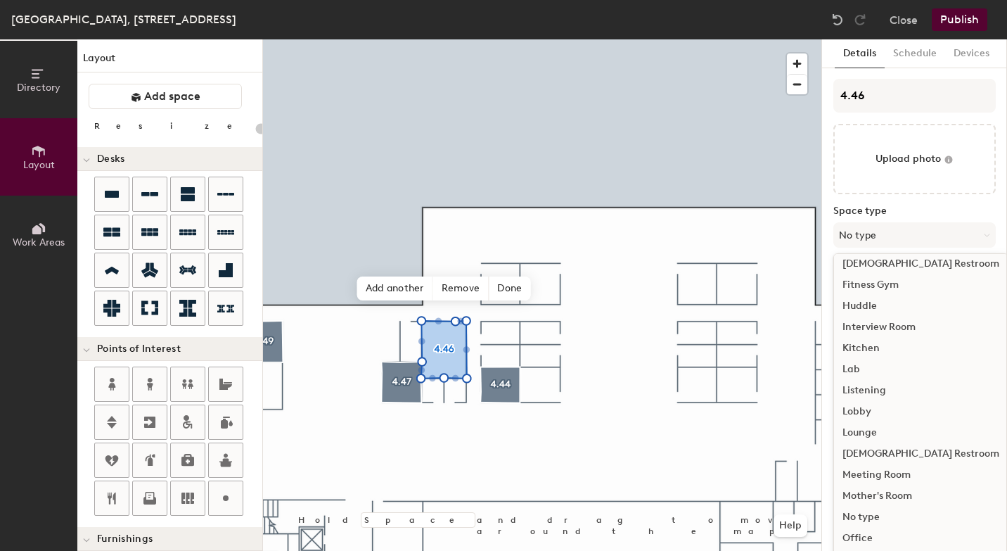
scroll to position [176, 0]
click at [868, 476] on div "Meeting Room" at bounding box center [921, 474] width 174 height 21
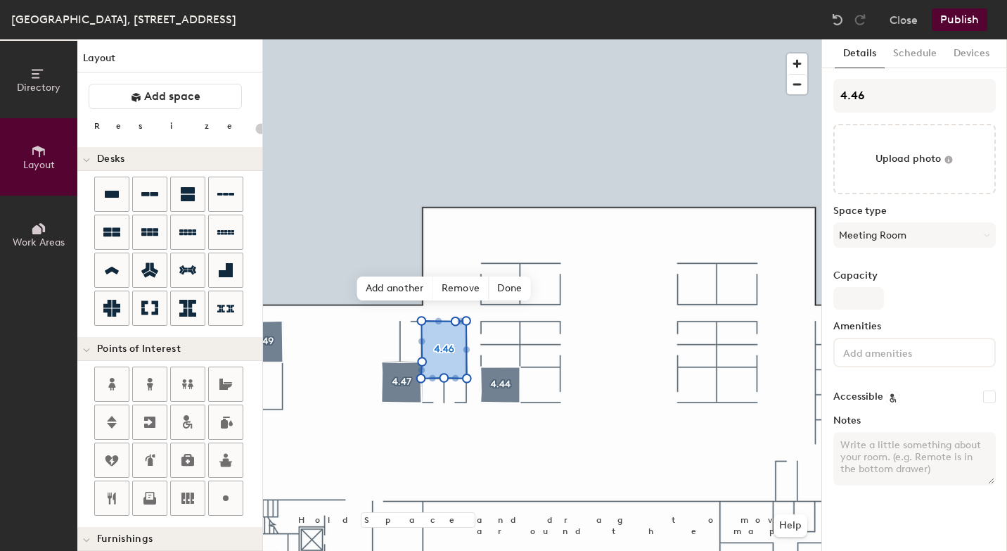
type input "20"
click at [867, 304] on input "Capacity" at bounding box center [859, 298] width 51 height 23
type input "1"
type input "20"
type input "10"
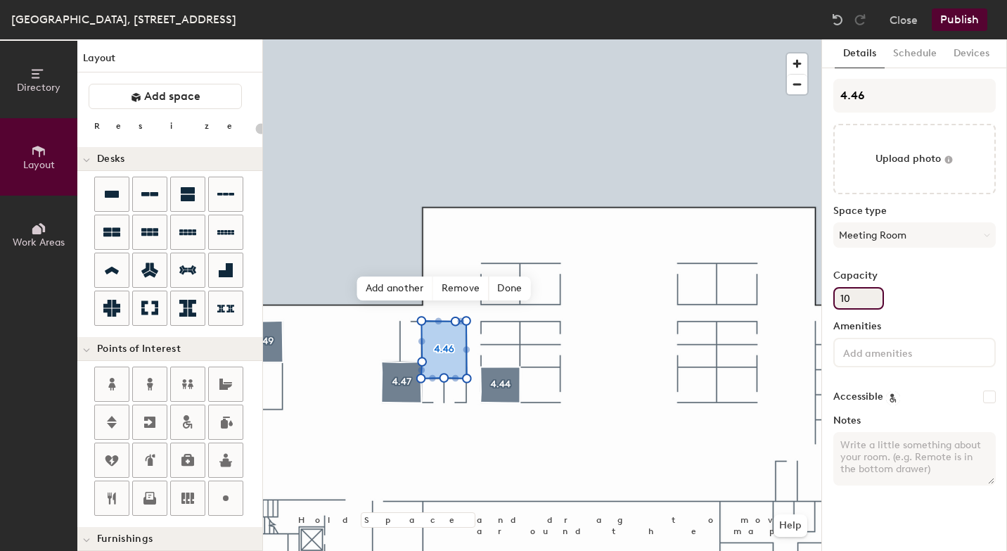
type input "20"
type input "10"
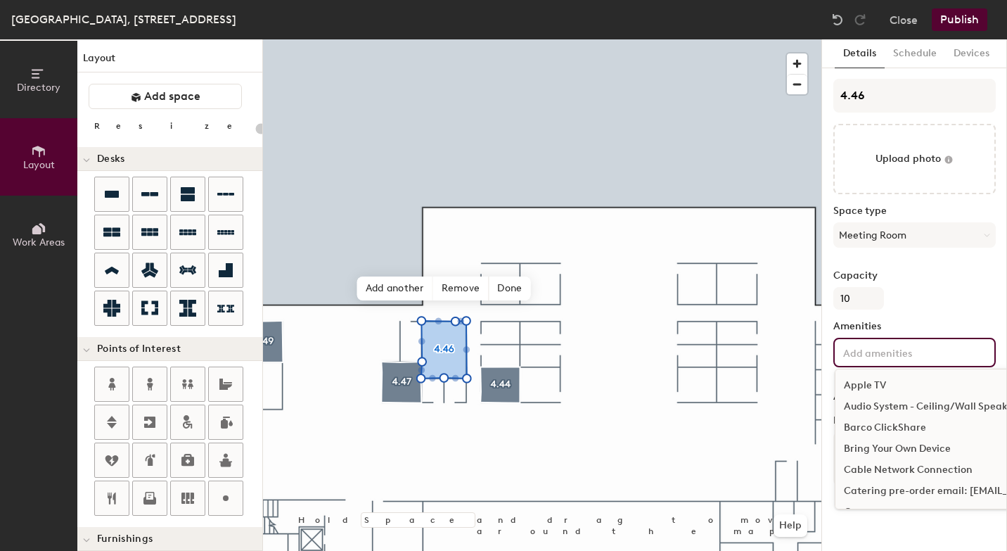
click at [853, 349] on input at bounding box center [904, 351] width 127 height 17
click at [867, 469] on div "Display Screen" at bounding box center [991, 468] width 311 height 21
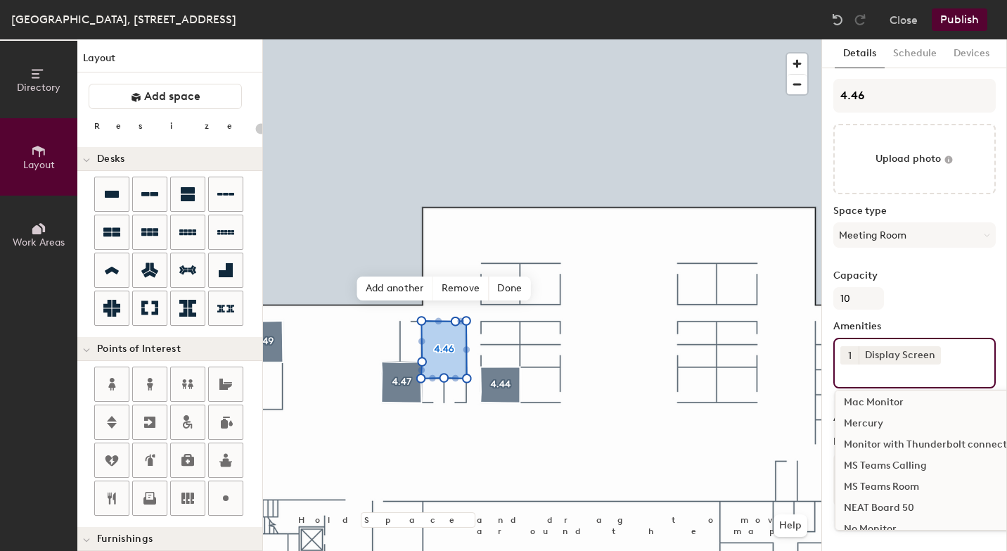
scroll to position [706, 0]
click at [874, 485] on div "MS Teams Room" at bounding box center [991, 481] width 311 height 21
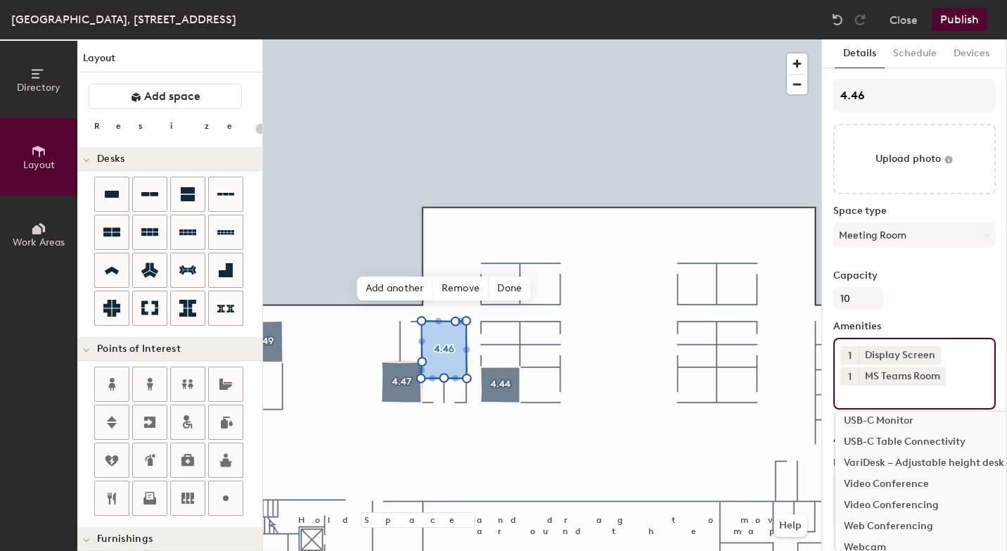
scroll to position [1226, 0]
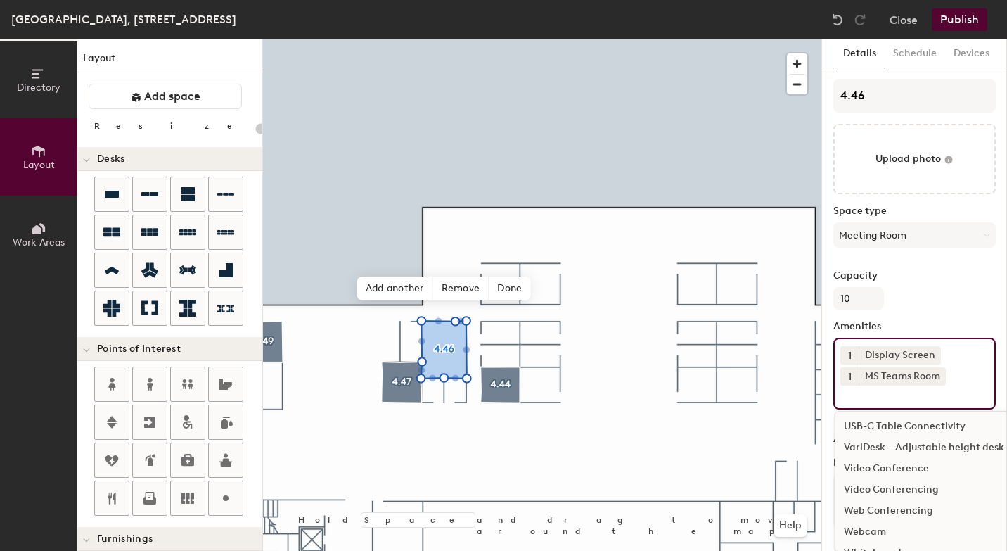
click at [876, 492] on div "Video Conferencing" at bounding box center [991, 489] width 311 height 21
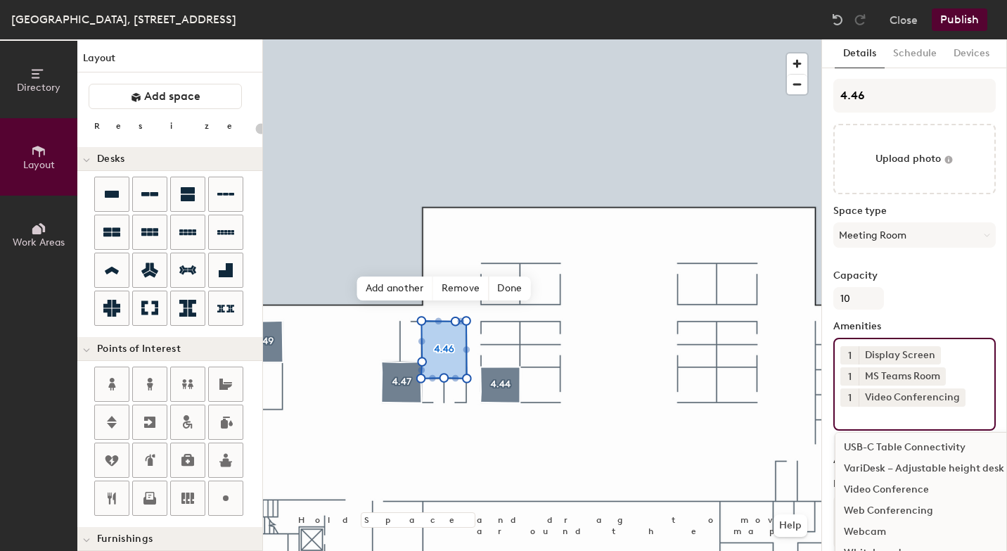
scroll to position [22, 0]
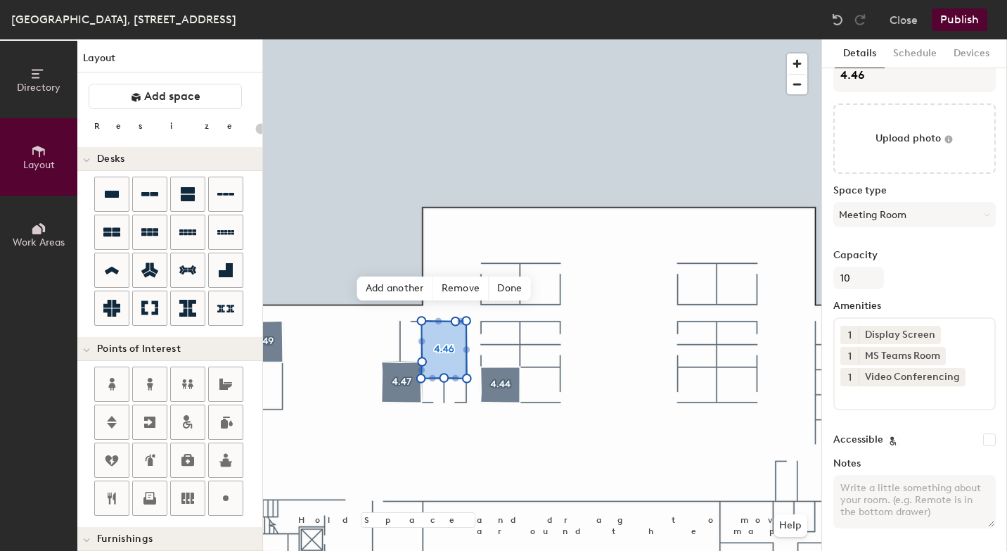
click at [963, 27] on button "Publish" at bounding box center [960, 19] width 56 height 23
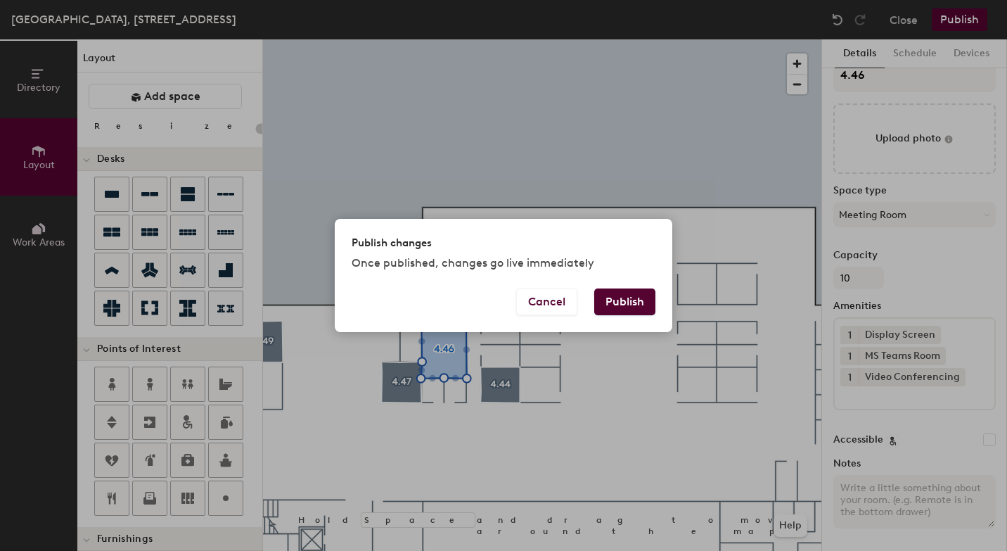
click at [626, 300] on button "Publish" at bounding box center [624, 301] width 61 height 27
type input "20"
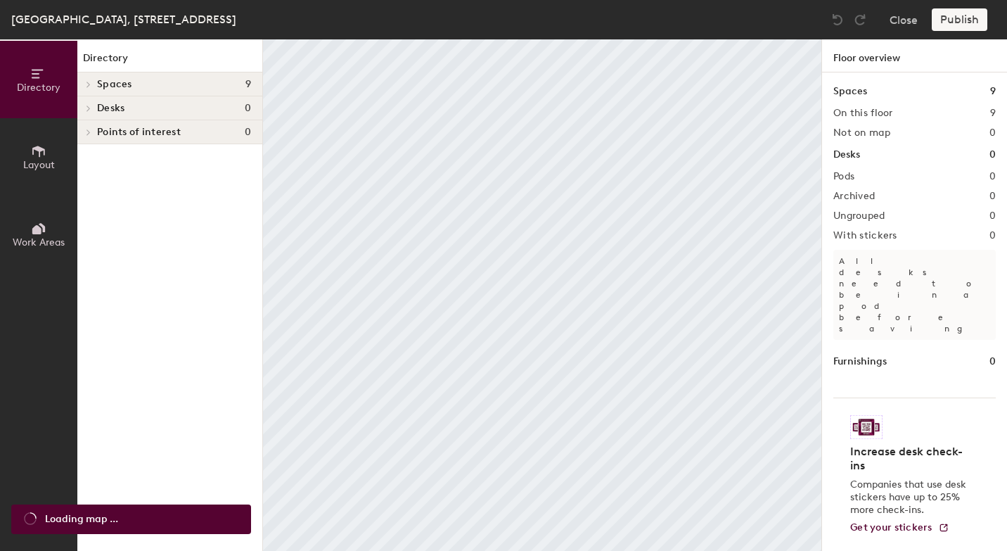
click at [32, 145] on icon at bounding box center [38, 151] width 15 height 15
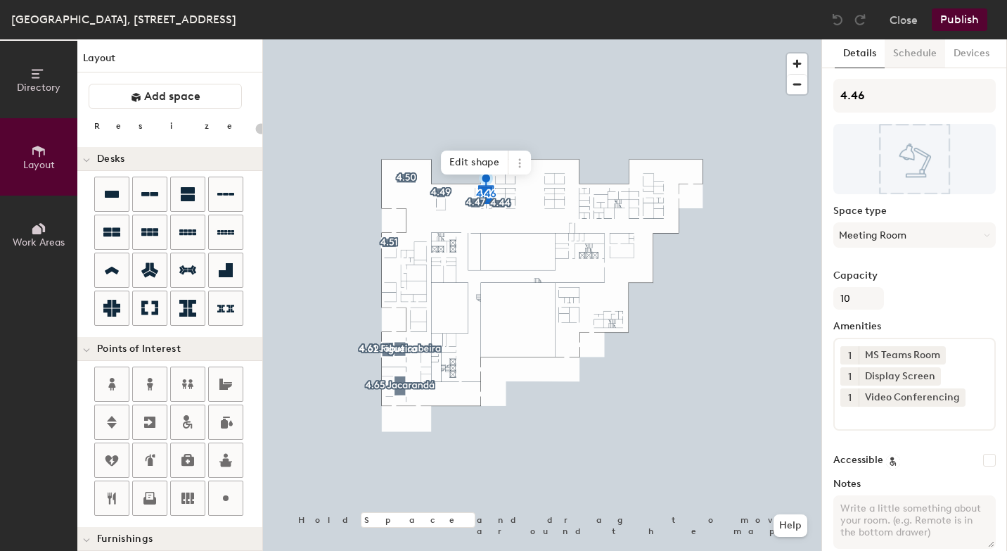
click at [922, 52] on button "Schedule" at bounding box center [915, 53] width 61 height 29
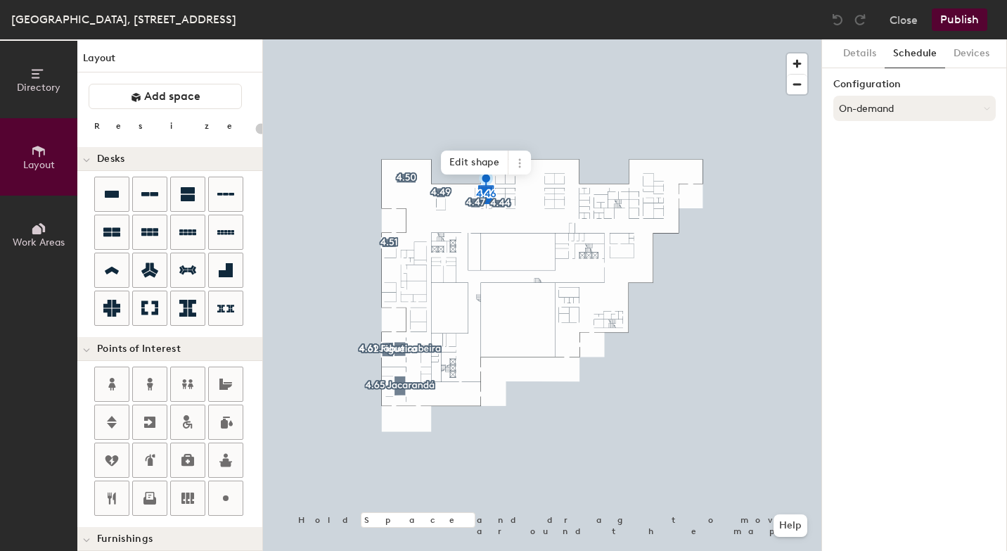
click at [892, 108] on button "On-demand" at bounding box center [915, 108] width 163 height 25
click at [886, 165] on div "Scheduled" at bounding box center [914, 164] width 161 height 21
click at [872, 141] on button "Select account" at bounding box center [915, 139] width 163 height 25
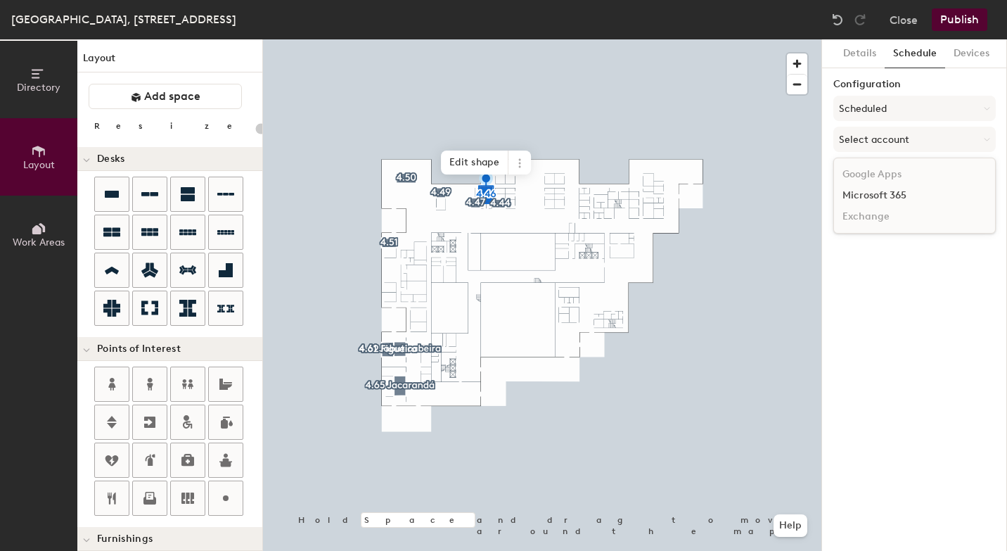
click at [880, 195] on div "Microsoft 365" at bounding box center [914, 195] width 161 height 21
click at [880, 195] on input at bounding box center [915, 194] width 163 height 25
type input "20"
paste input "[EMAIL_ADDRESS][DOMAIN_NAME]"
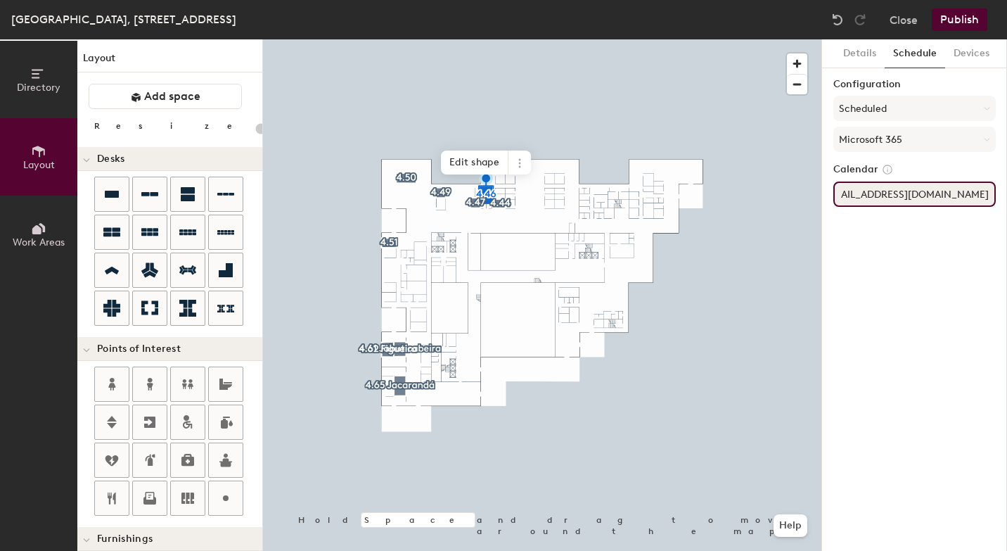
type input "[EMAIL_ADDRESS][DOMAIN_NAME]"
click at [870, 249] on div "Details Schedule Devices Configuration Scheduled Microsoft 365 Calendar [EMAIL_…" at bounding box center [914, 294] width 185 height 511
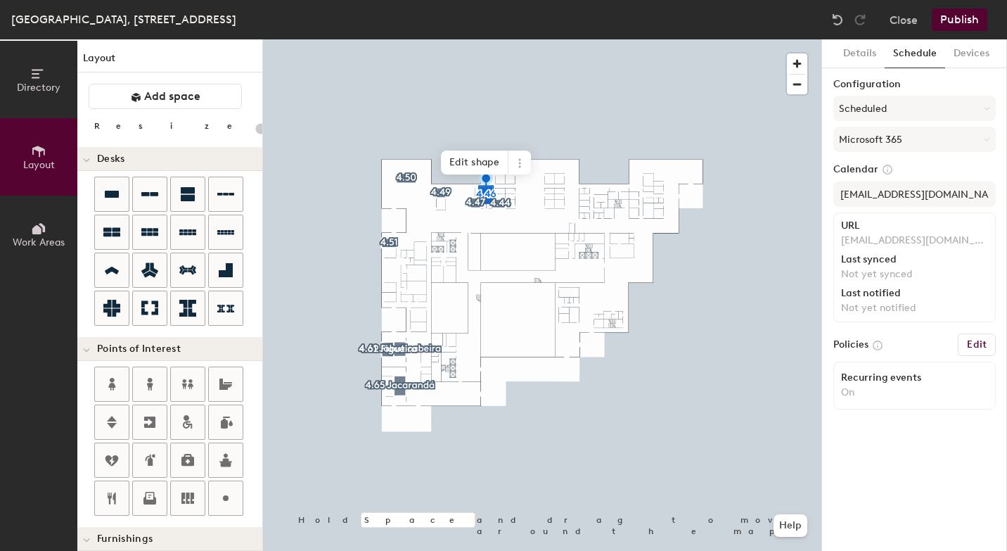
click at [974, 23] on button "Publish" at bounding box center [960, 19] width 56 height 23
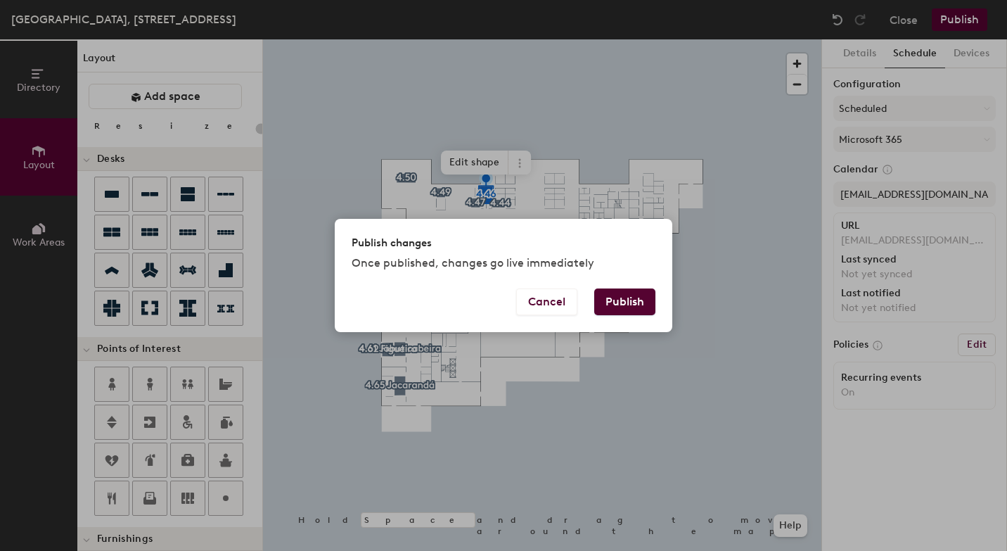
click at [632, 305] on button "Publish" at bounding box center [624, 301] width 61 height 27
type input "20"
